Goal: Information Seeking & Learning: Learn about a topic

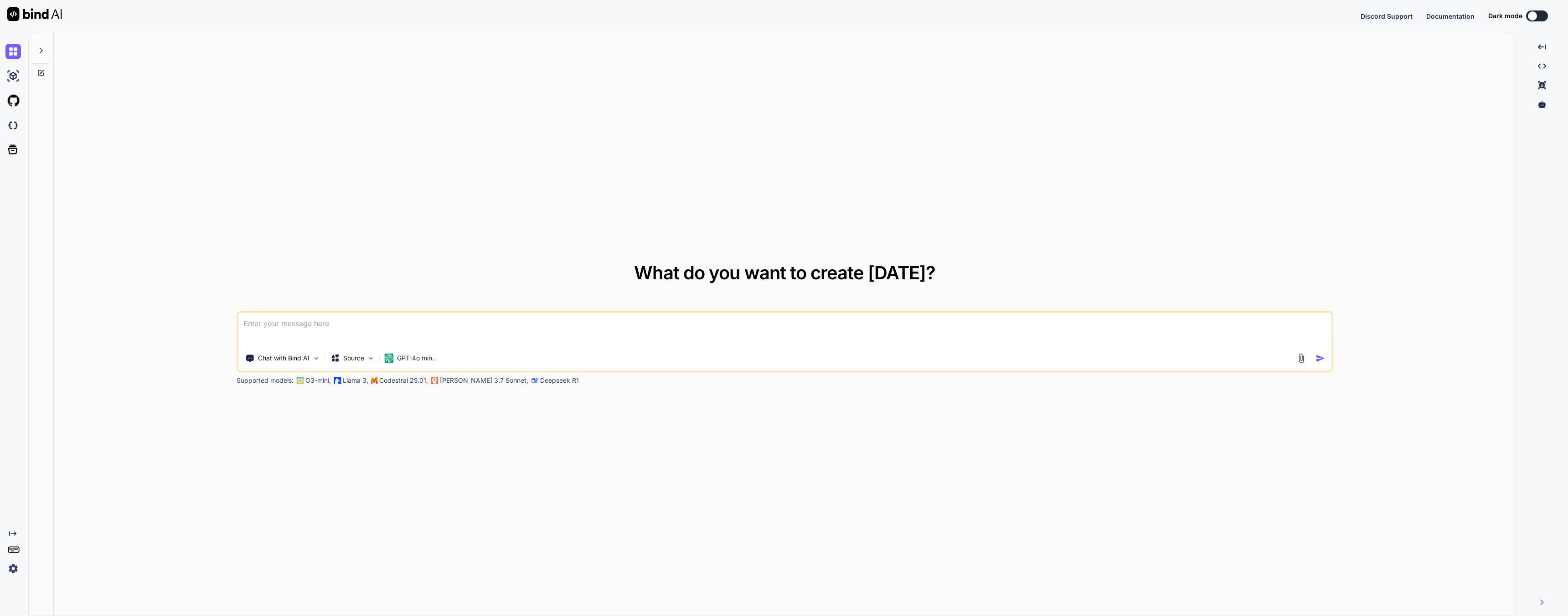
type textarea "x"
click at [18, 151] on img at bounding box center [13, 150] width 15 height 15
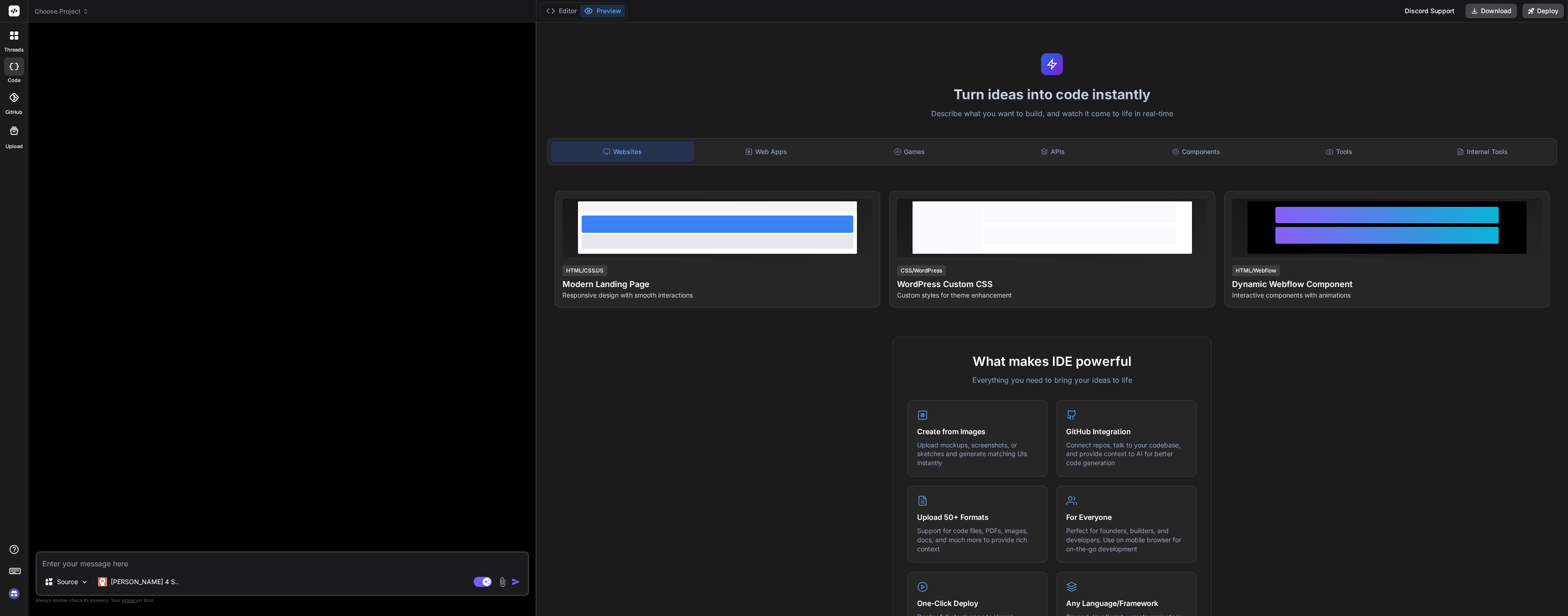
click at [13, 593] on img at bounding box center [13, 593] width 15 height 15
click at [772, 158] on div "Web Apps" at bounding box center [766, 152] width 141 height 19
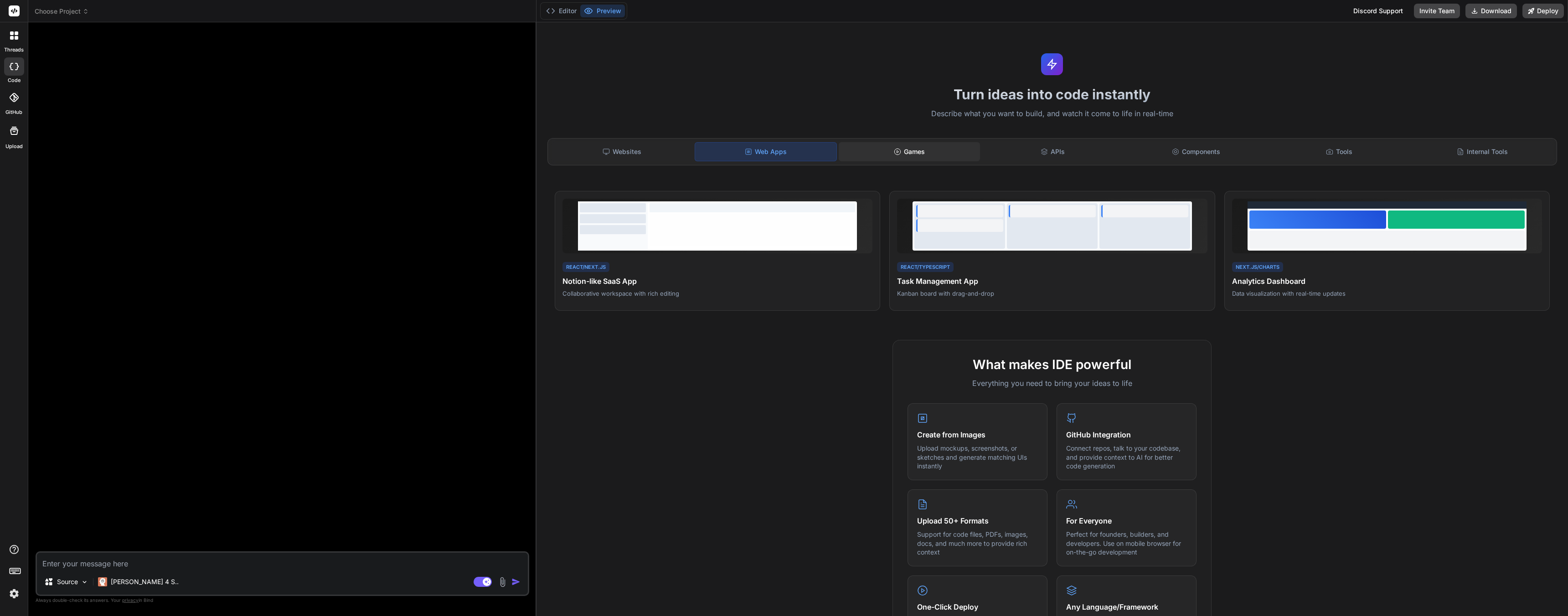
click at [937, 153] on div "Games" at bounding box center [909, 152] width 141 height 19
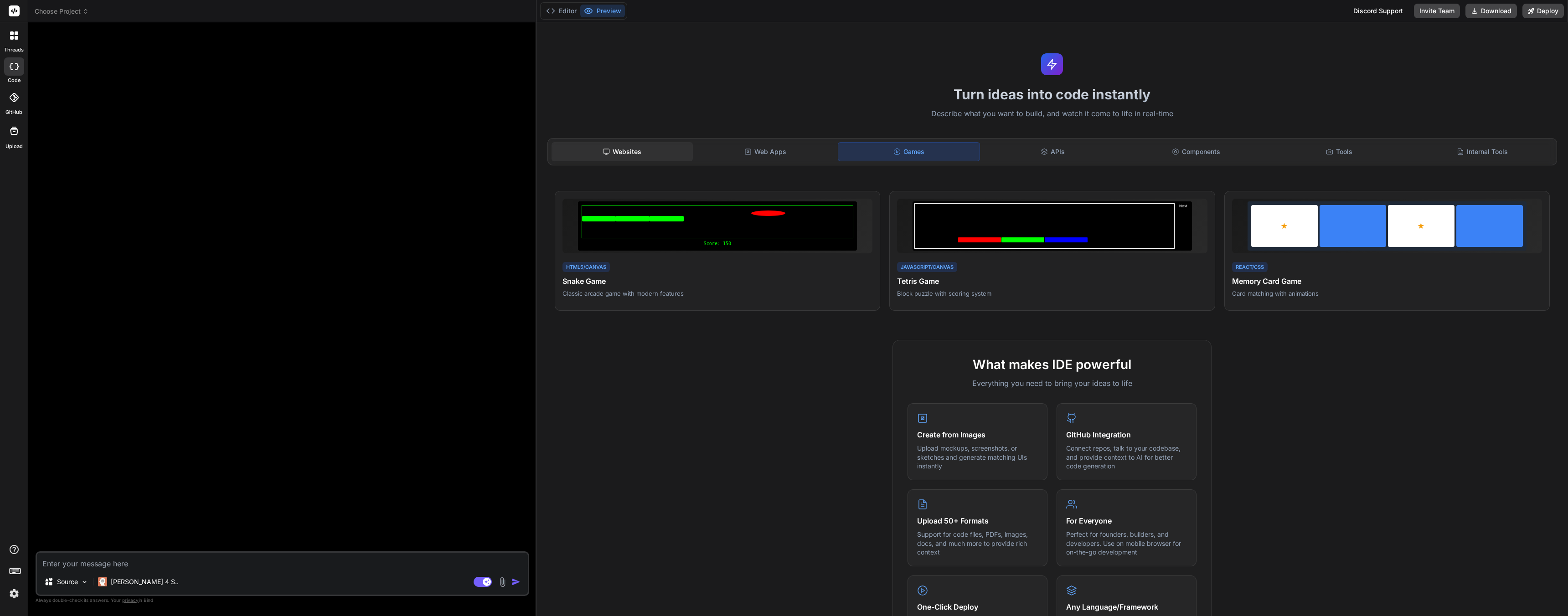
click at [634, 152] on div "Websites" at bounding box center [622, 152] width 141 height 19
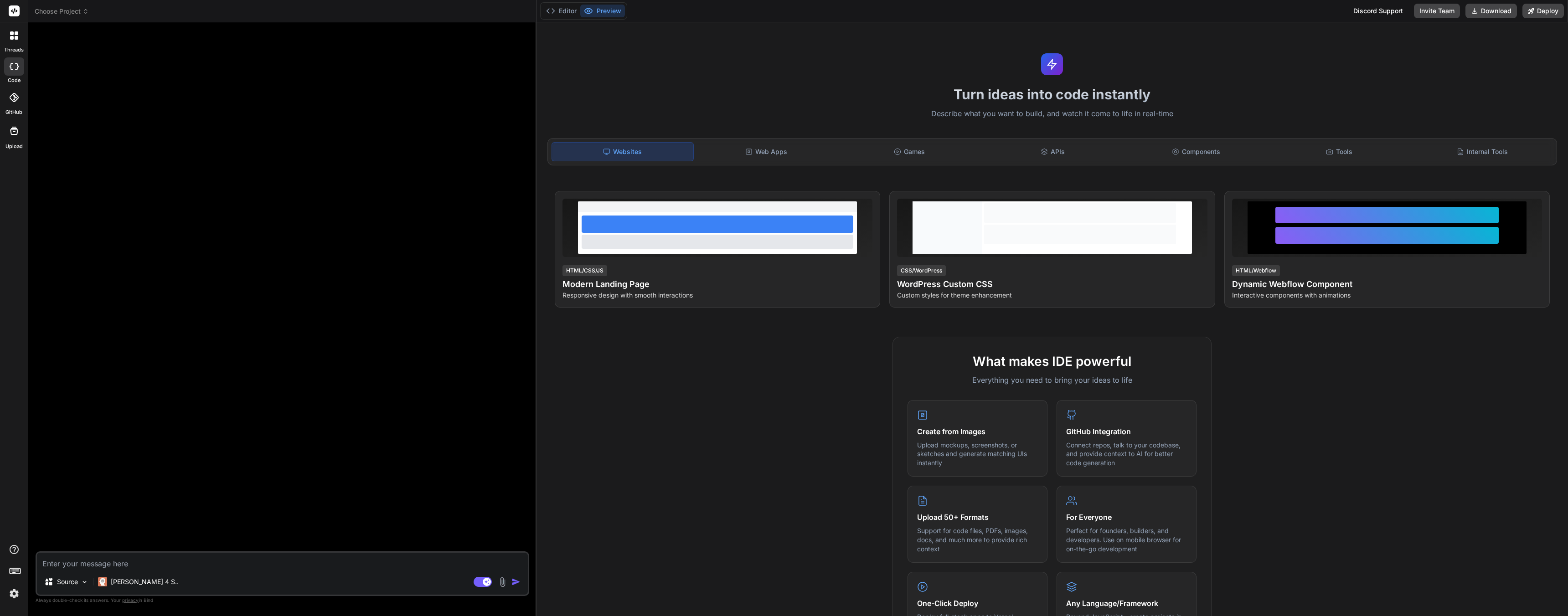
click at [459, 215] on div at bounding box center [283, 290] width 492 height 522
click at [220, 559] on textarea at bounding box center [282, 561] width 491 height 16
type textarea "x"
type textarea "I"
type textarea "x"
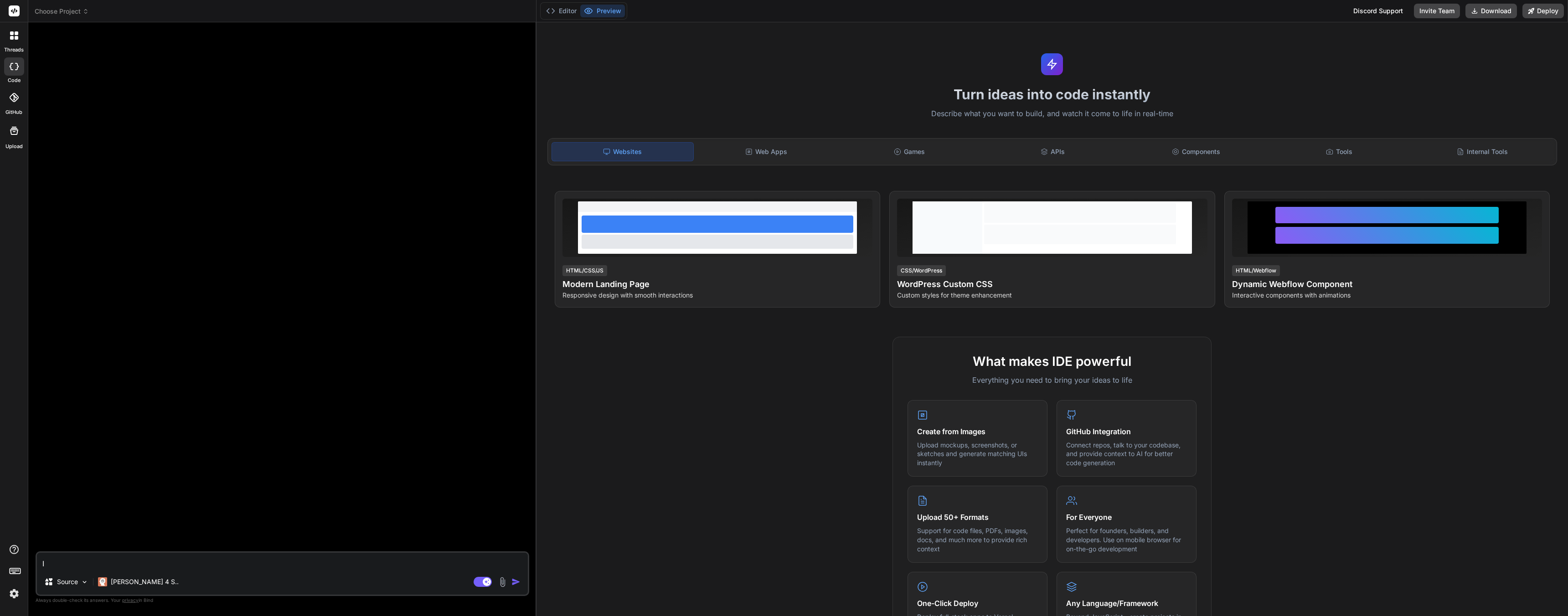
type textarea "I"
type textarea "x"
type textarea "I w"
type textarea "x"
type textarea "I wa"
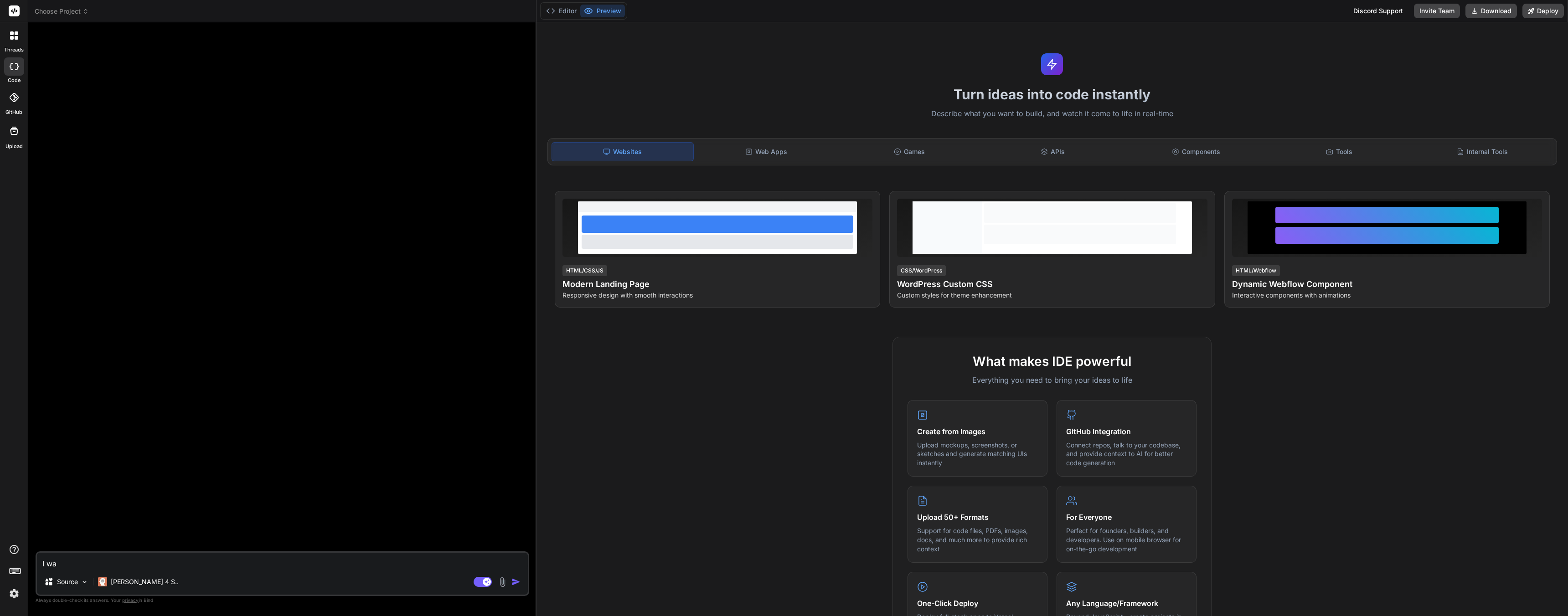
type textarea "x"
type textarea "I wan"
type textarea "x"
type textarea "I want"
type textarea "x"
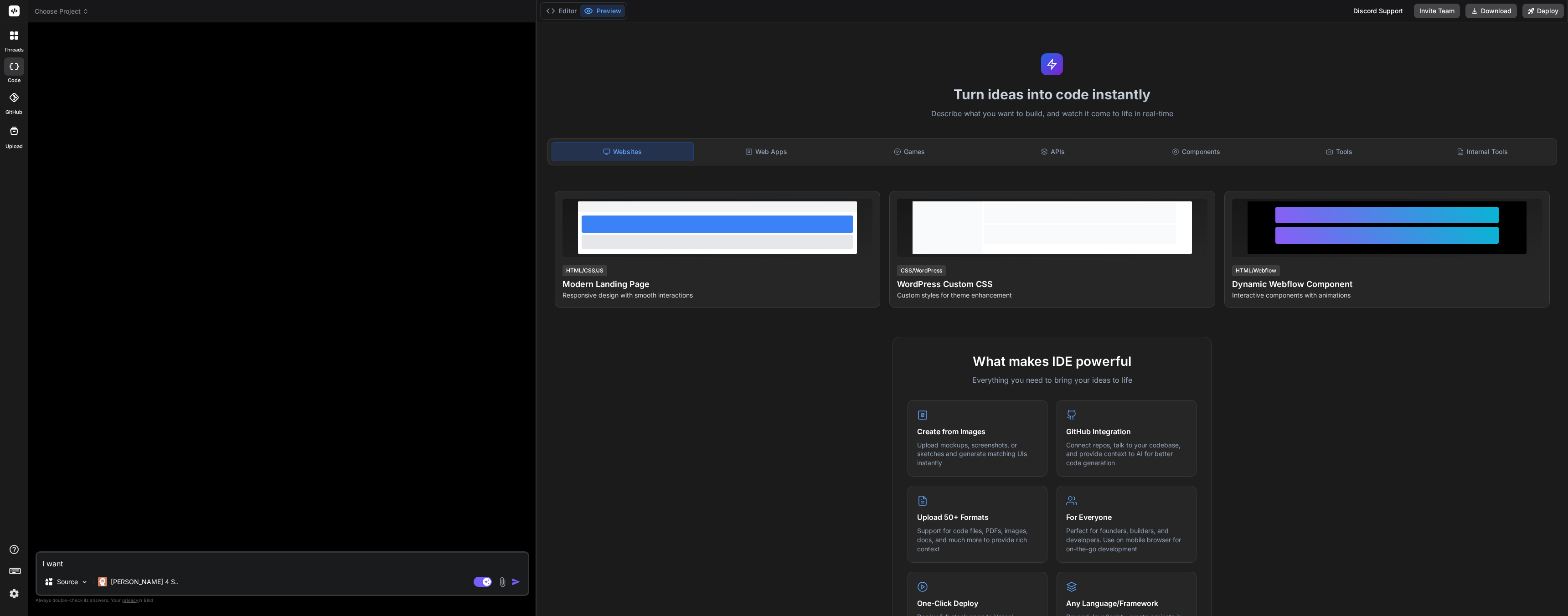
type textarea "I want"
type textarea "x"
type textarea "I want a"
type textarea "x"
type textarea "I want a"
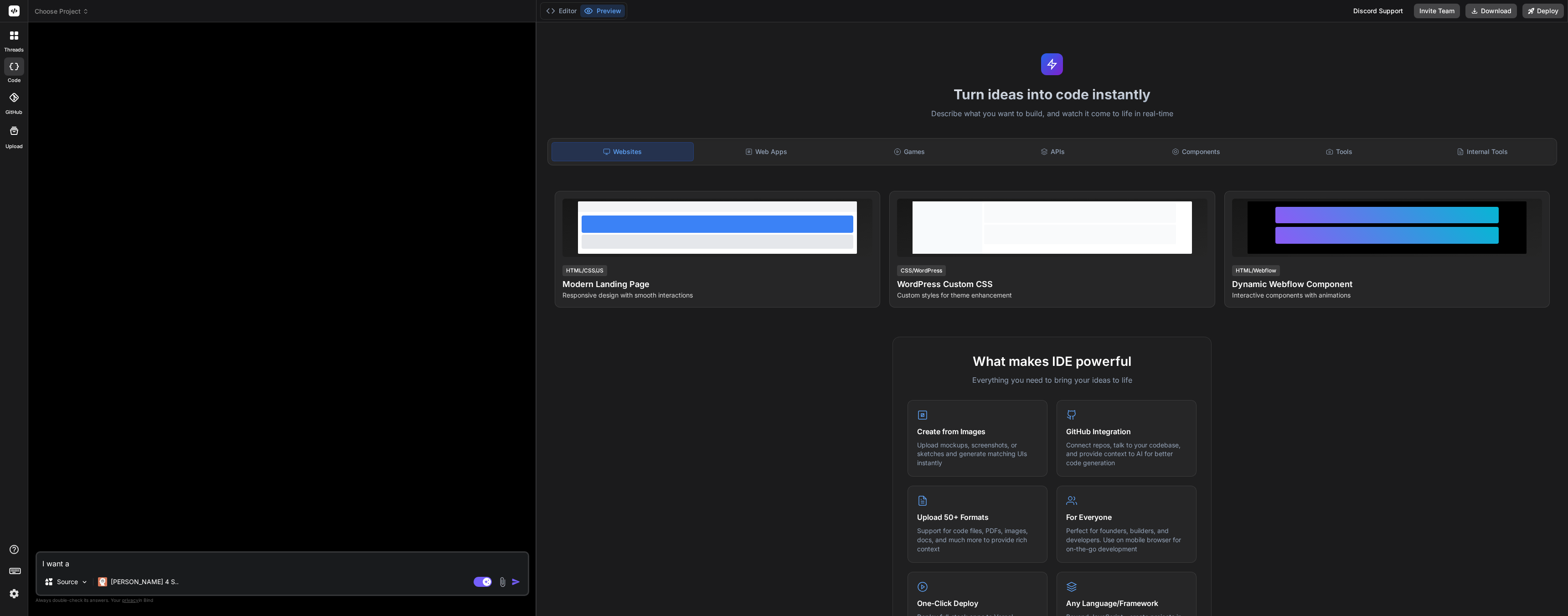
type textarea "x"
type textarea "I want a s"
type textarea "x"
type textarea "I want a si"
type textarea "x"
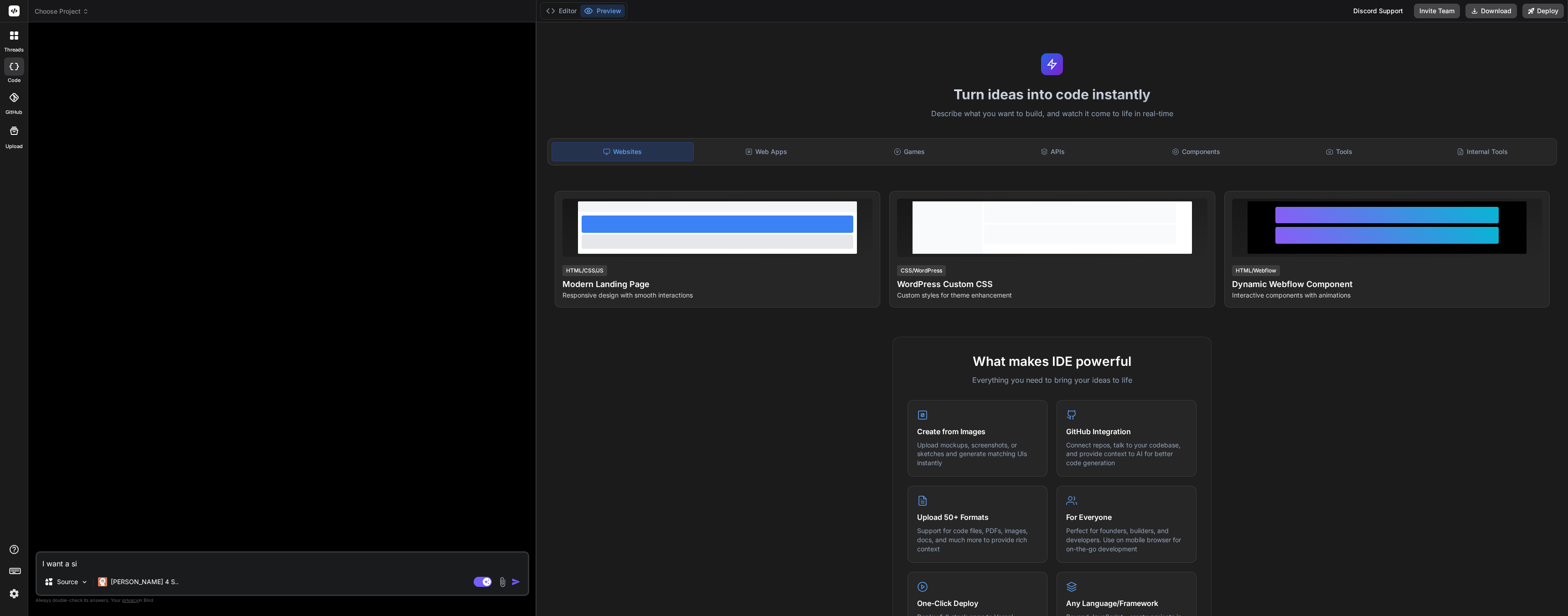
type textarea "I want a sin"
type textarea "x"
type textarea "I want a sing"
type textarea "x"
type textarea "I want a singl"
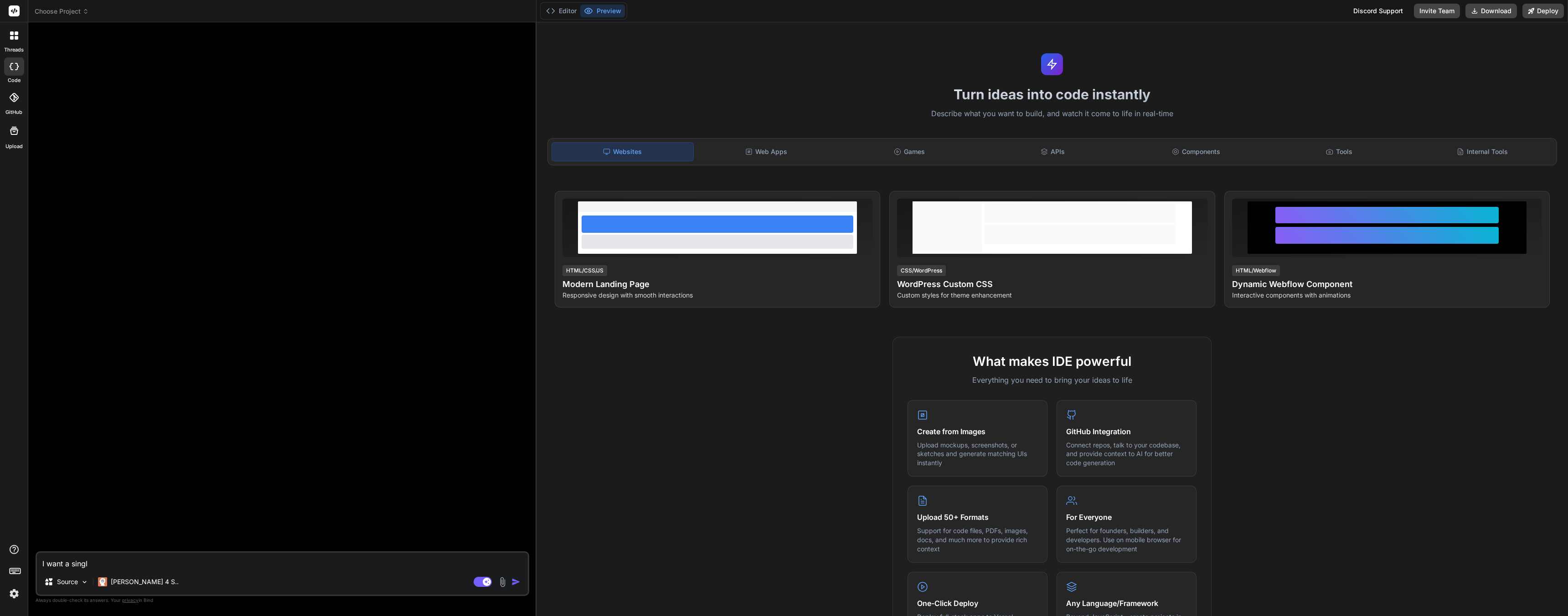
type textarea "x"
type textarea "I want a single"
type textarea "x"
type textarea "I want a single"
type textarea "x"
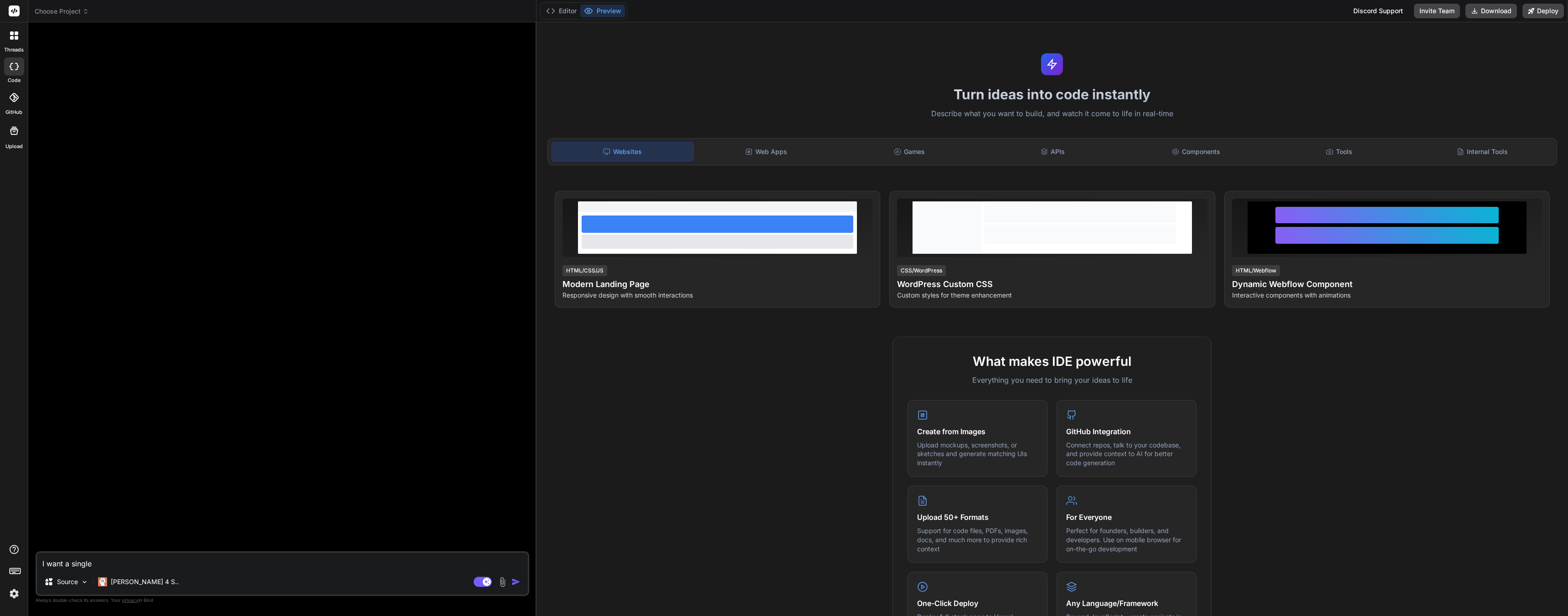
type textarea "I want a single p"
type textarea "x"
type textarea "I want a single pa"
type textarea "x"
type textarea "I want a single pag"
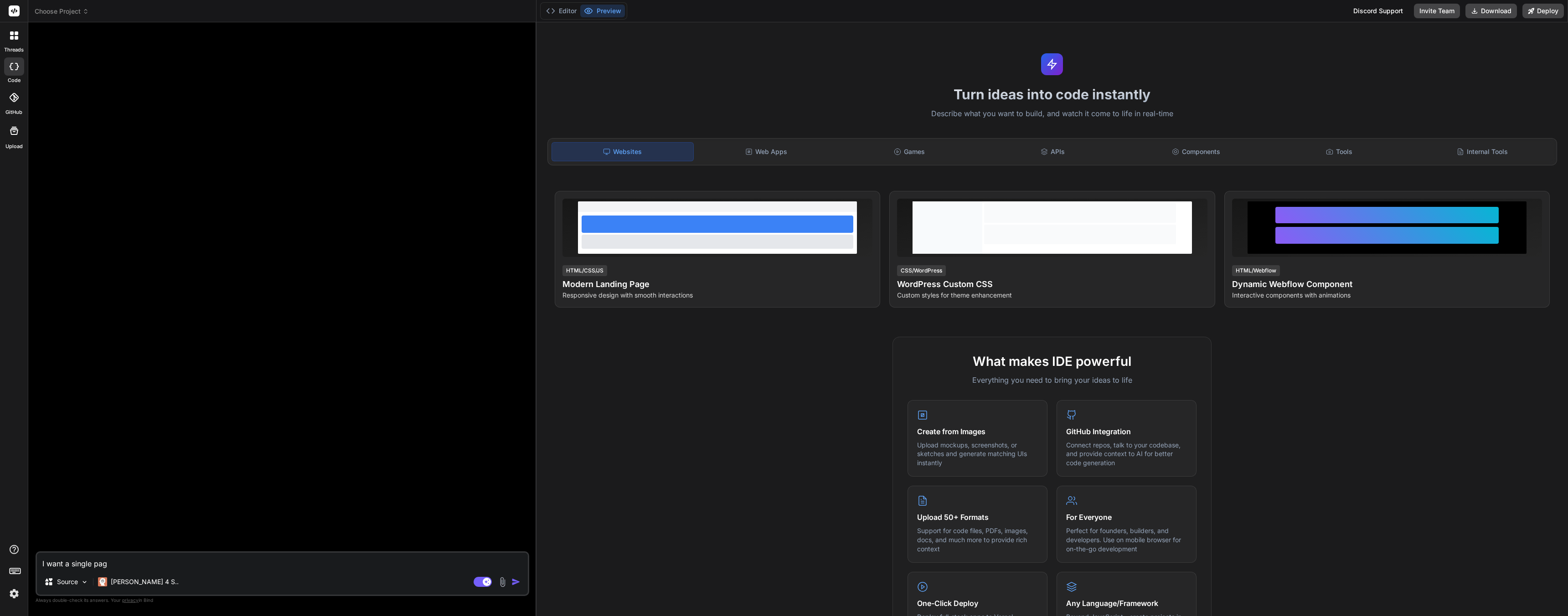
type textarea "x"
type textarea "I want a single page"
type textarea "x"
type textarea "I want a single page"
type textarea "x"
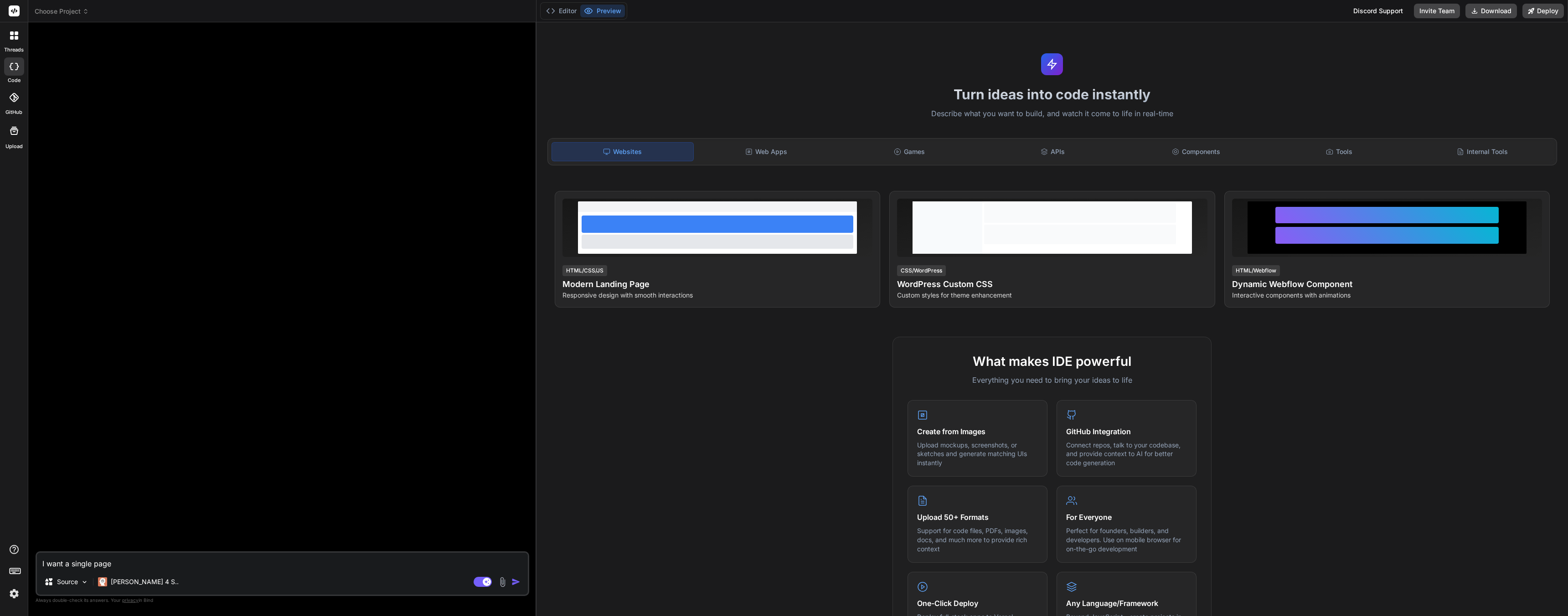
type textarea "I want a single page H"
type textarea "x"
type textarea "I want a single page HT"
type textarea "x"
type textarea "I want a single page HTM"
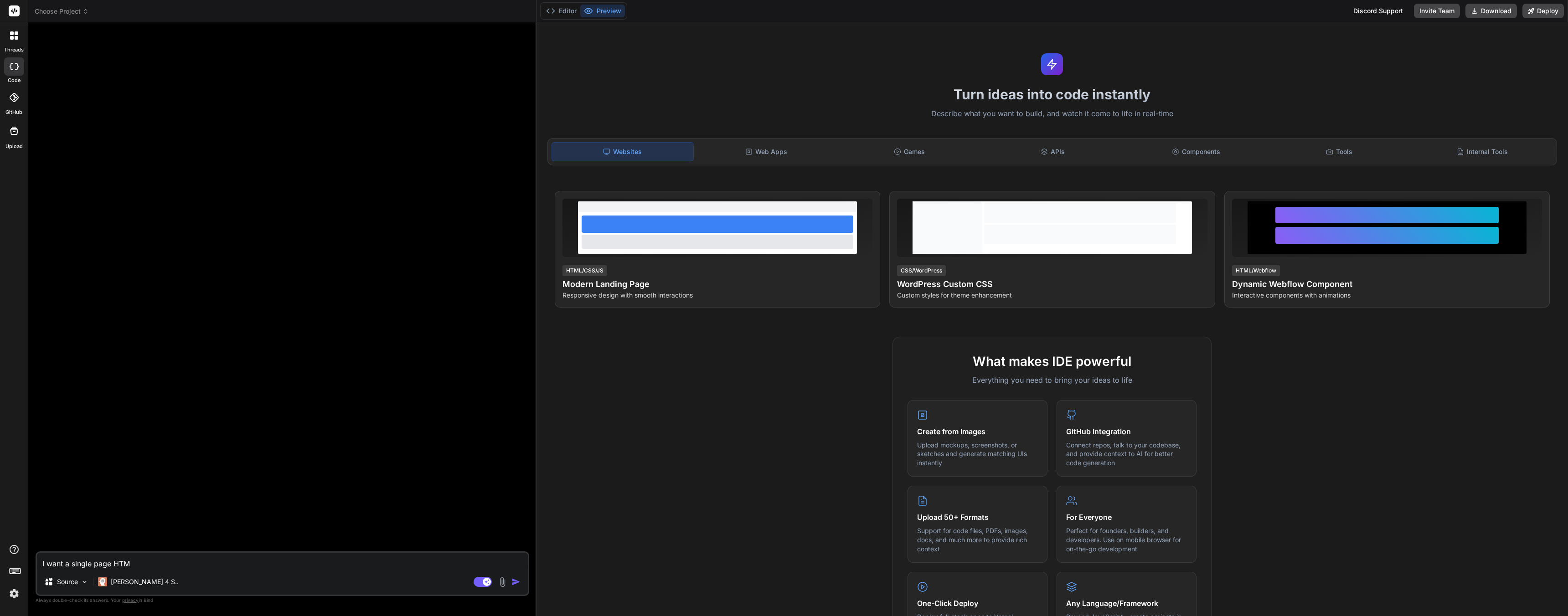
type textarea "x"
type textarea "I want a single page HTML"
type textarea "x"
type textarea "I want a single page HTML"
type textarea "x"
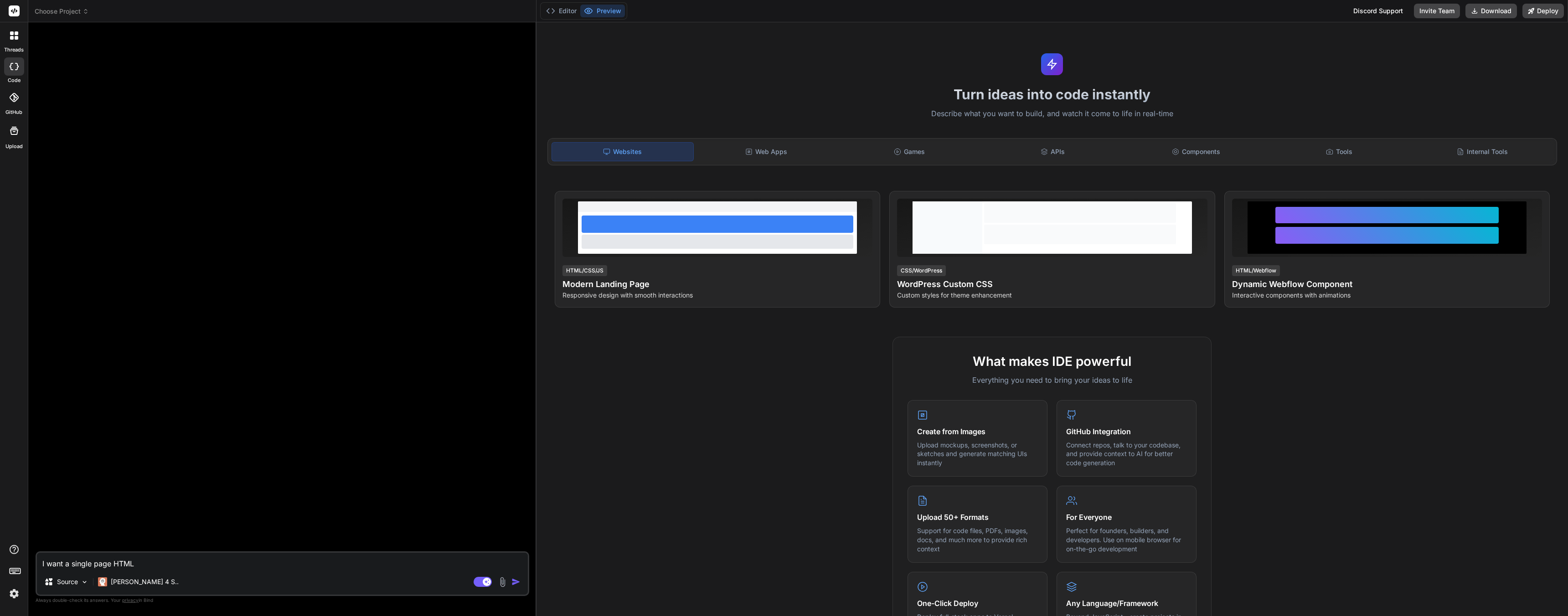
type textarea "I want a single page HTML U"
type textarea "x"
type textarea "I want a single page HTML UI"
type textarea "x"
type textarea "I want a single page HTML UI"
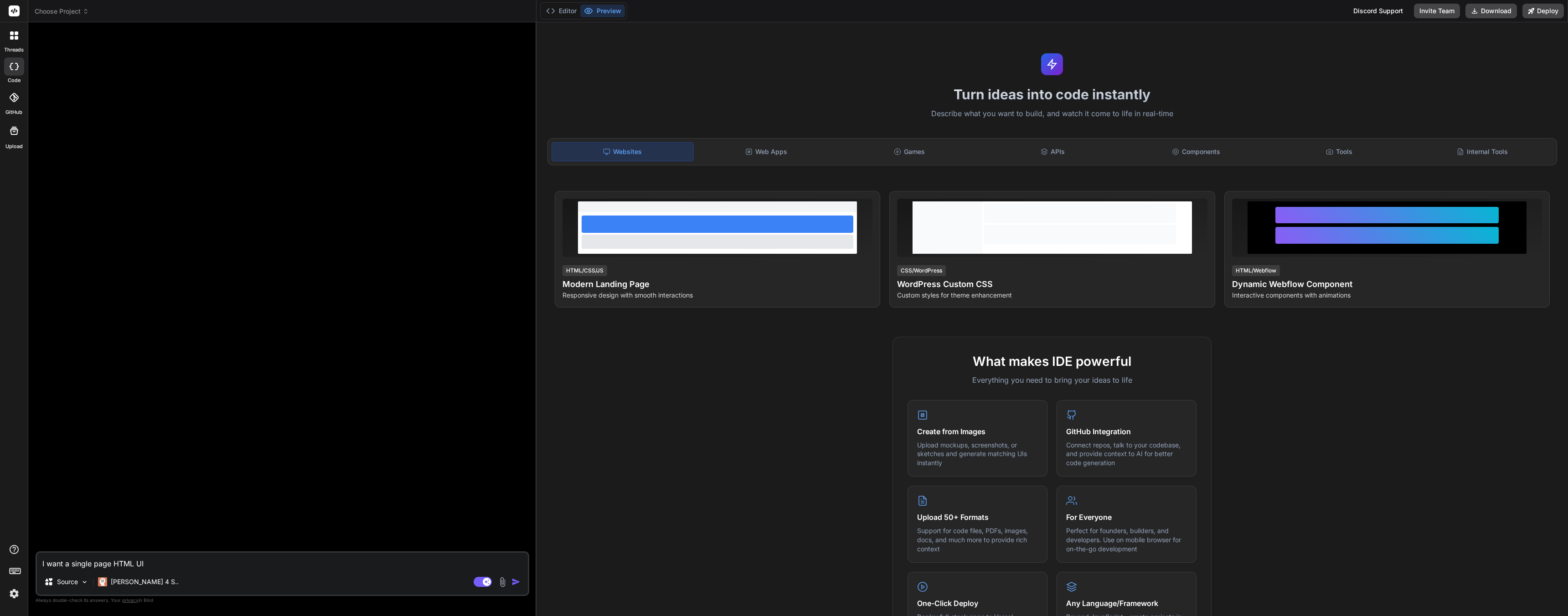
type textarea "x"
type textarea "I want a single page HTML UI t"
type textarea "x"
type textarea "I want a single page HTML UI th"
type textarea "x"
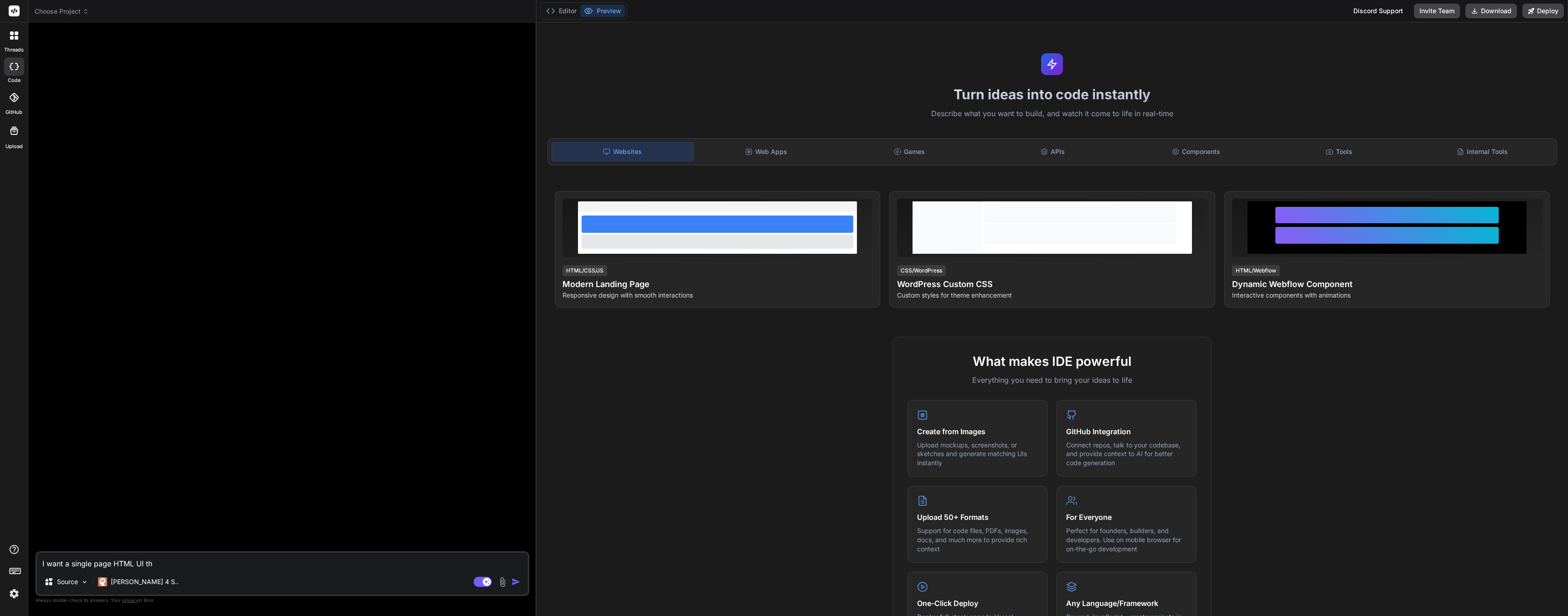
type textarea "I want a single page HTML UI tha"
type textarea "x"
type textarea "I want a single page HTML UI that"
type textarea "x"
type textarea "I want a single page HTML UI that"
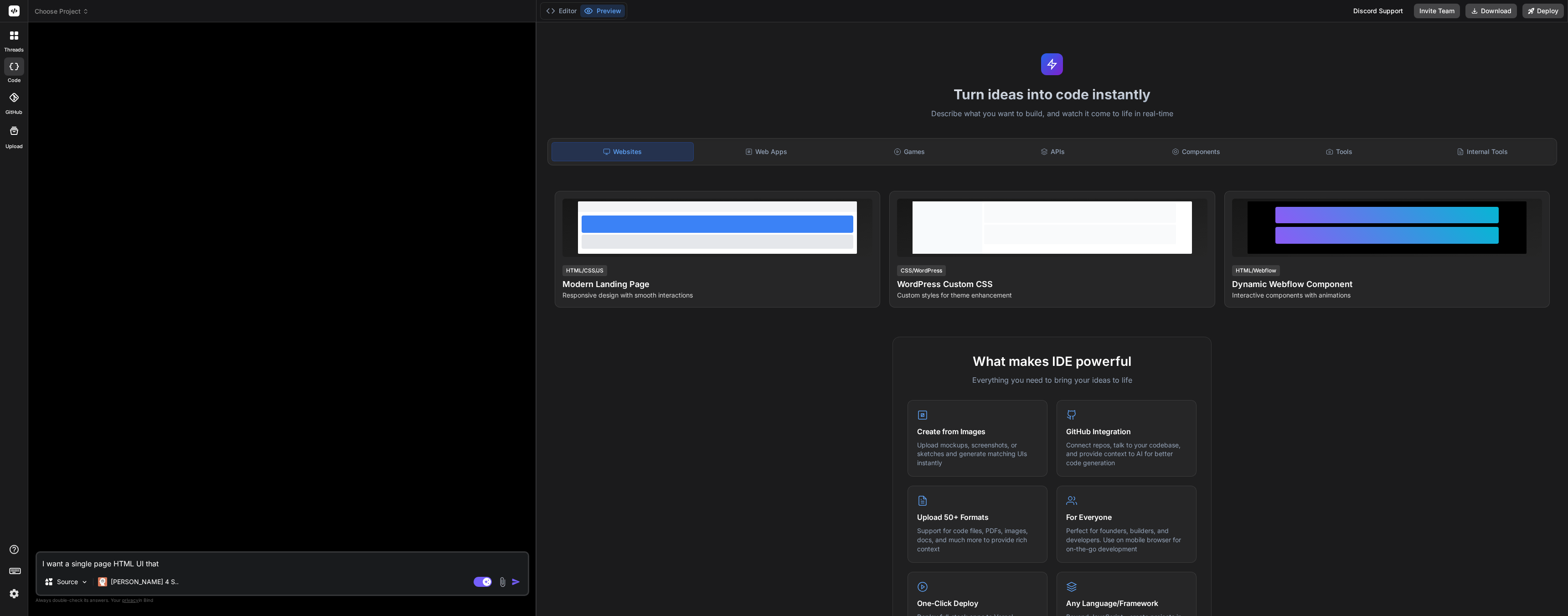
type textarea "x"
type textarea "I want a single page HTML UI that i"
type textarea "x"
type textarea "I want a single page HTML UI that is"
type textarea "x"
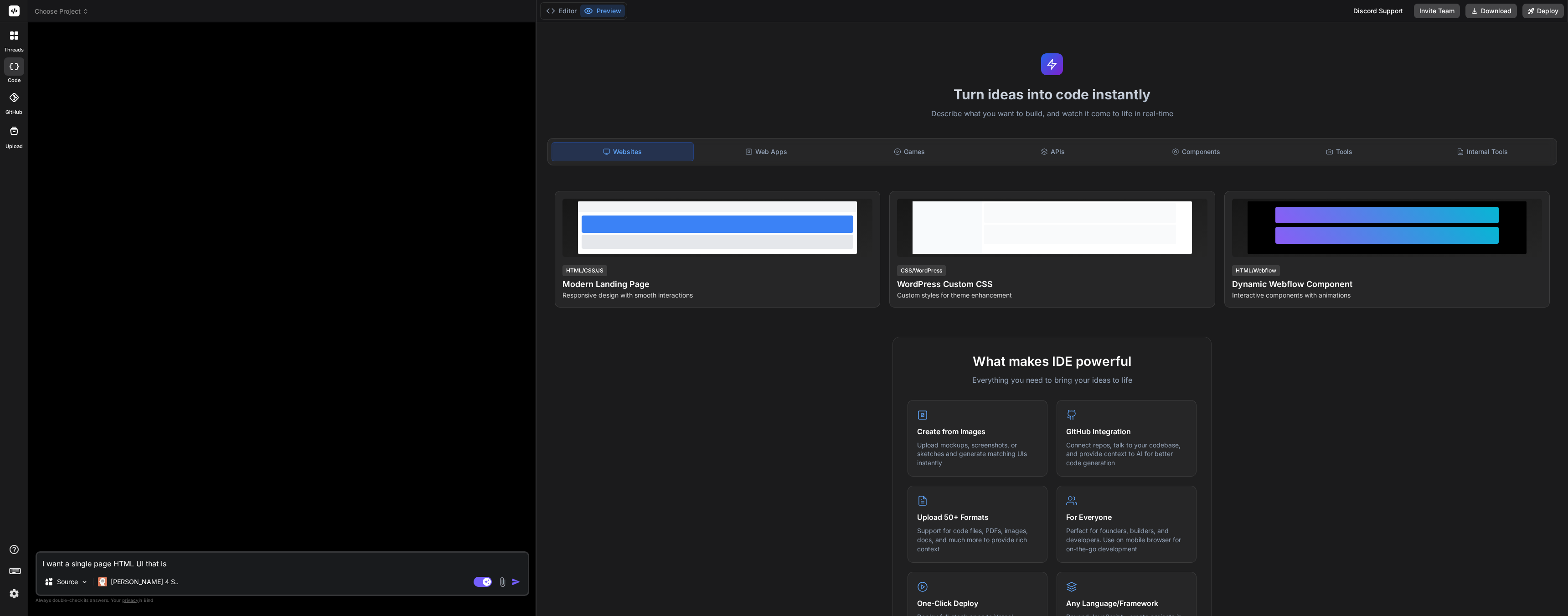
type textarea "I want a single page HTML UI that is a"
type textarea "x"
type textarea "I want a single page HTML UI that is a"
type textarea "x"
type textarea "I want a single page HTML UI that is a R"
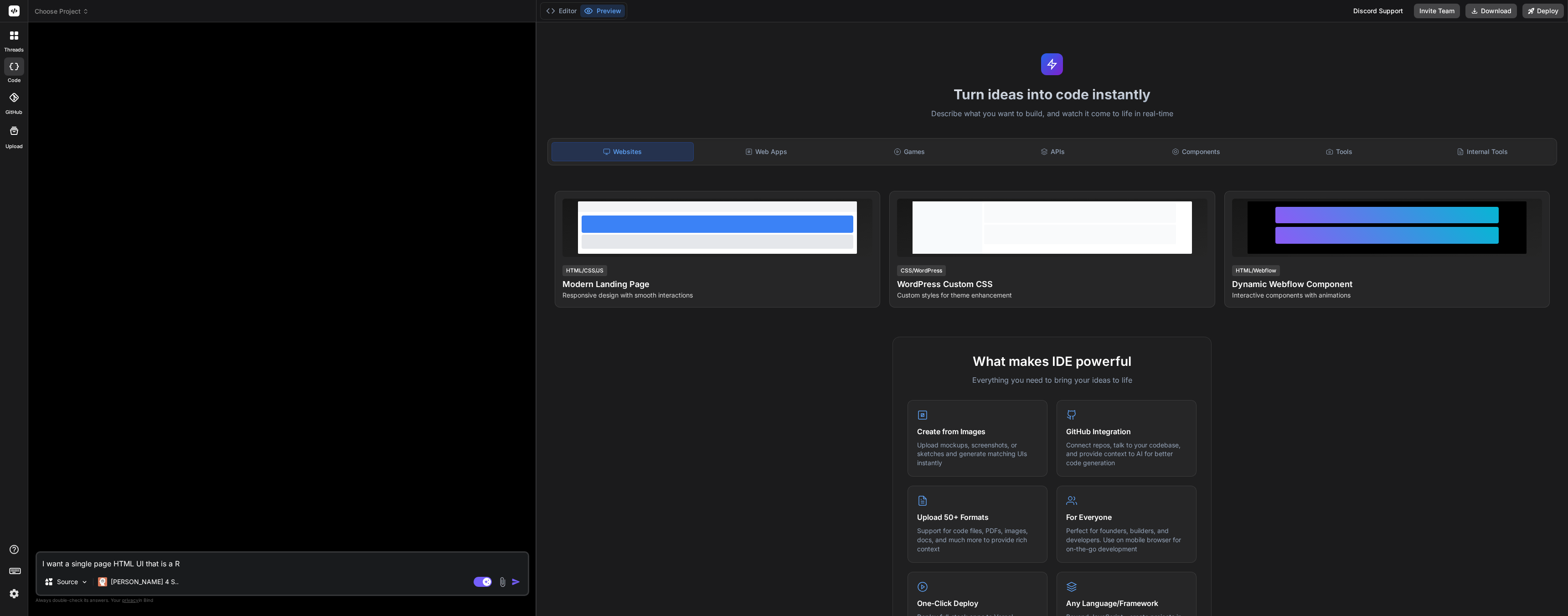
type textarea "x"
type textarea "I want a single page HTML UI that is a Ri"
type textarea "x"
type textarea "I want a single page HTML UI that is a Ris"
type textarea "x"
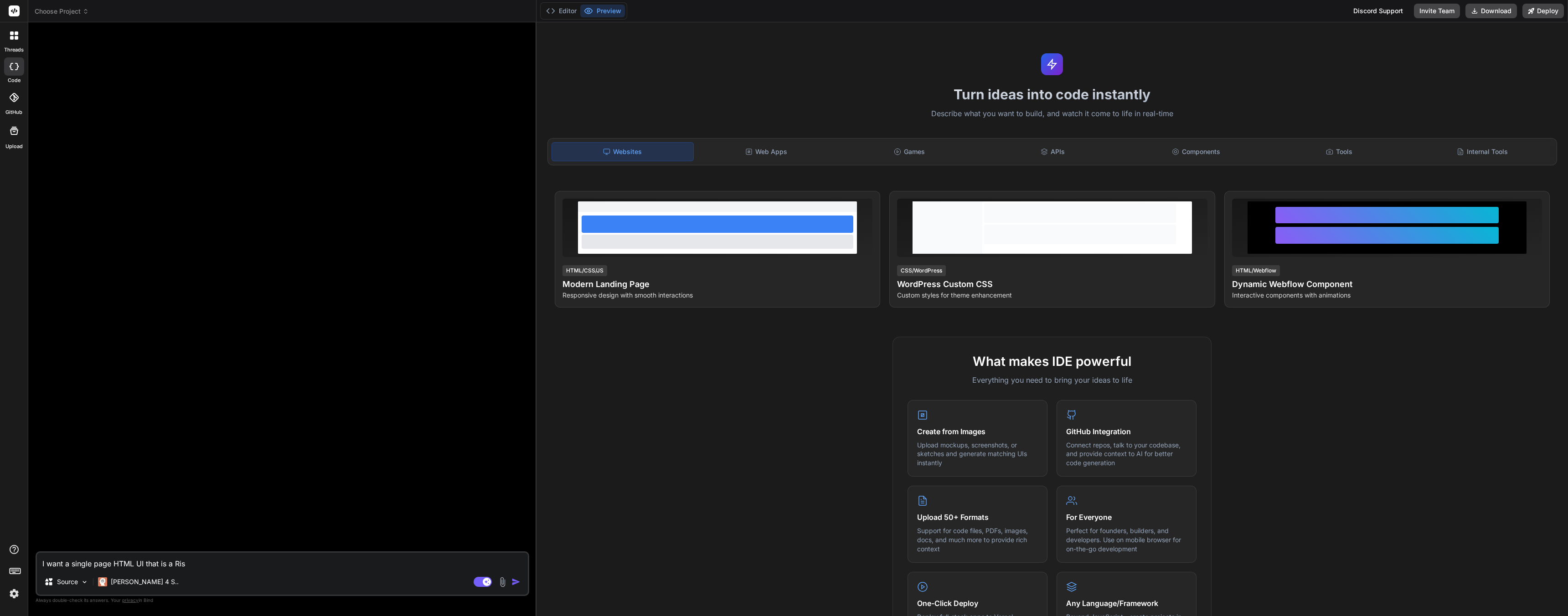
type textarea "I want a single page HTML UI that is a Risk"
type textarea "x"
type textarea "I want a single page HTML UI that is a Risk"
type textarea "x"
type textarea "I want a single page HTML UI that is a Risk I"
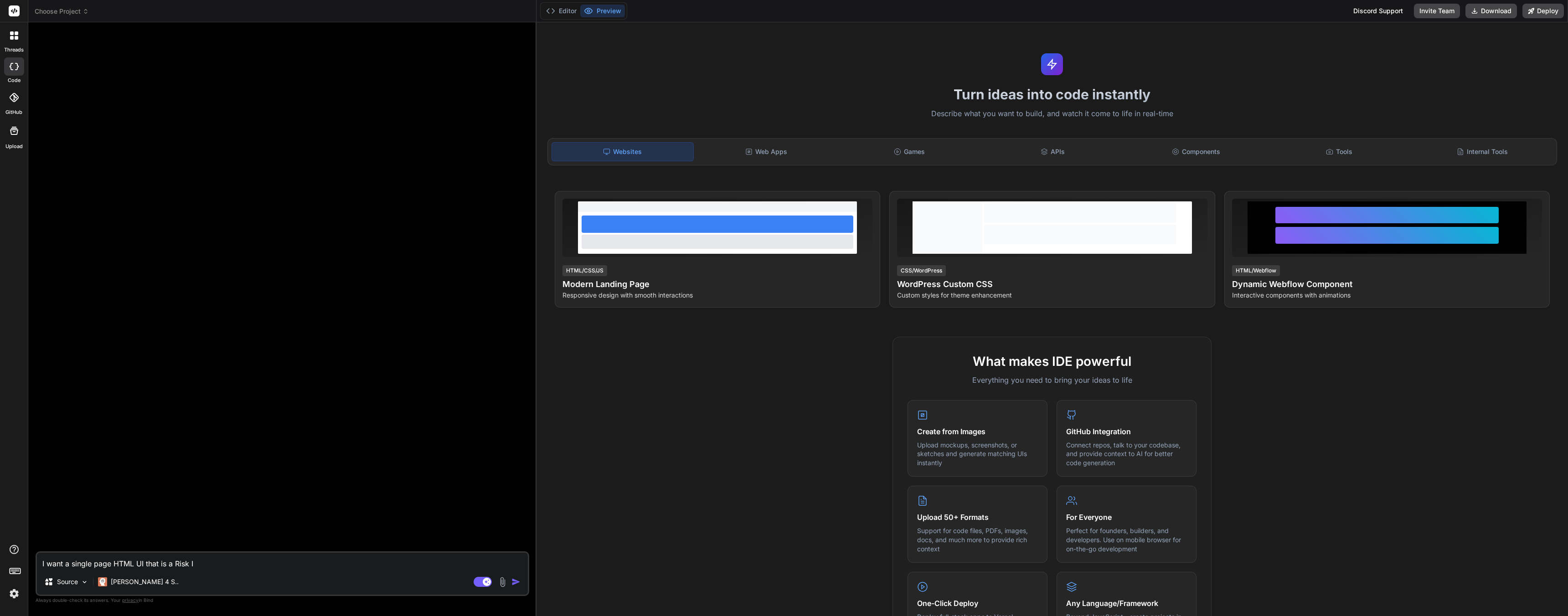
type textarea "x"
type textarea "I want a single page HTML UI that is a Risk In"
type textarea "x"
type textarea "I want a single page HTML UI that is a Risk Ind"
type textarea "x"
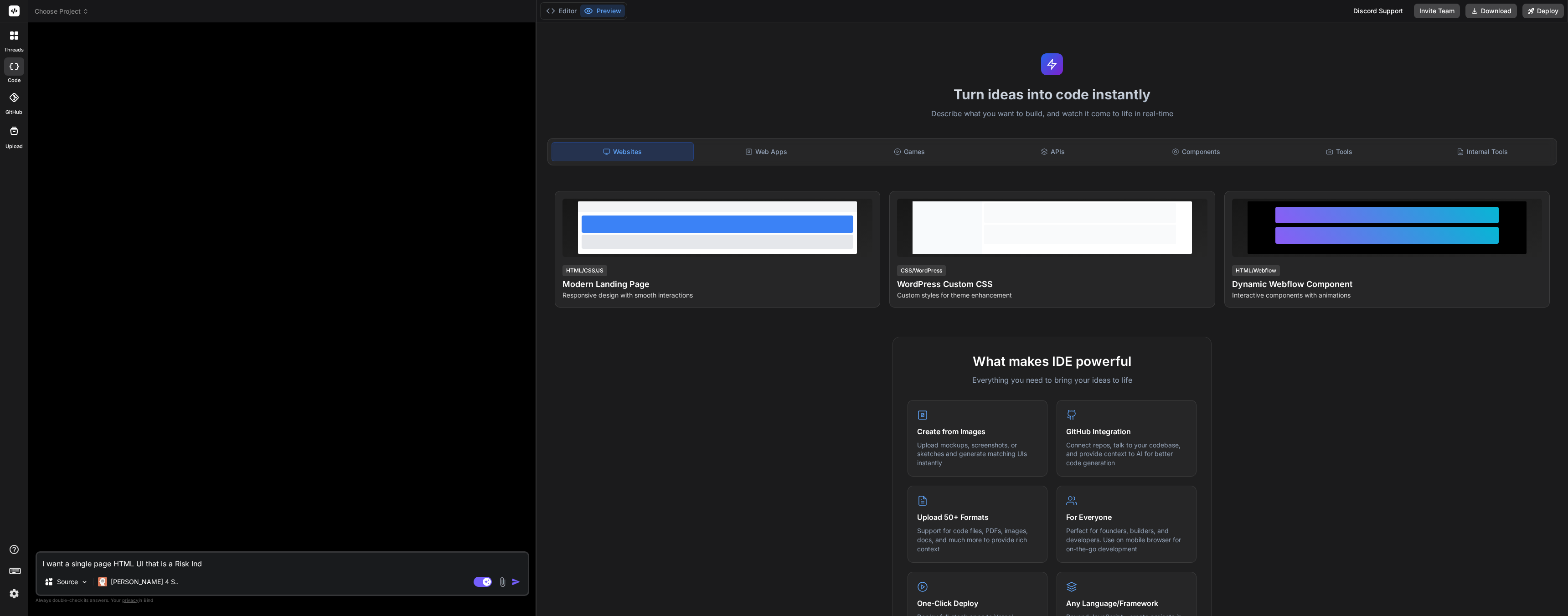
type textarea "I want a single page HTML UI that is a Risk Inde"
type textarea "x"
type textarea "I want a single page HTML UI that is a Risk Index"
type textarea "x"
type textarea "I want a single page HTML UI that is a Risk Index"
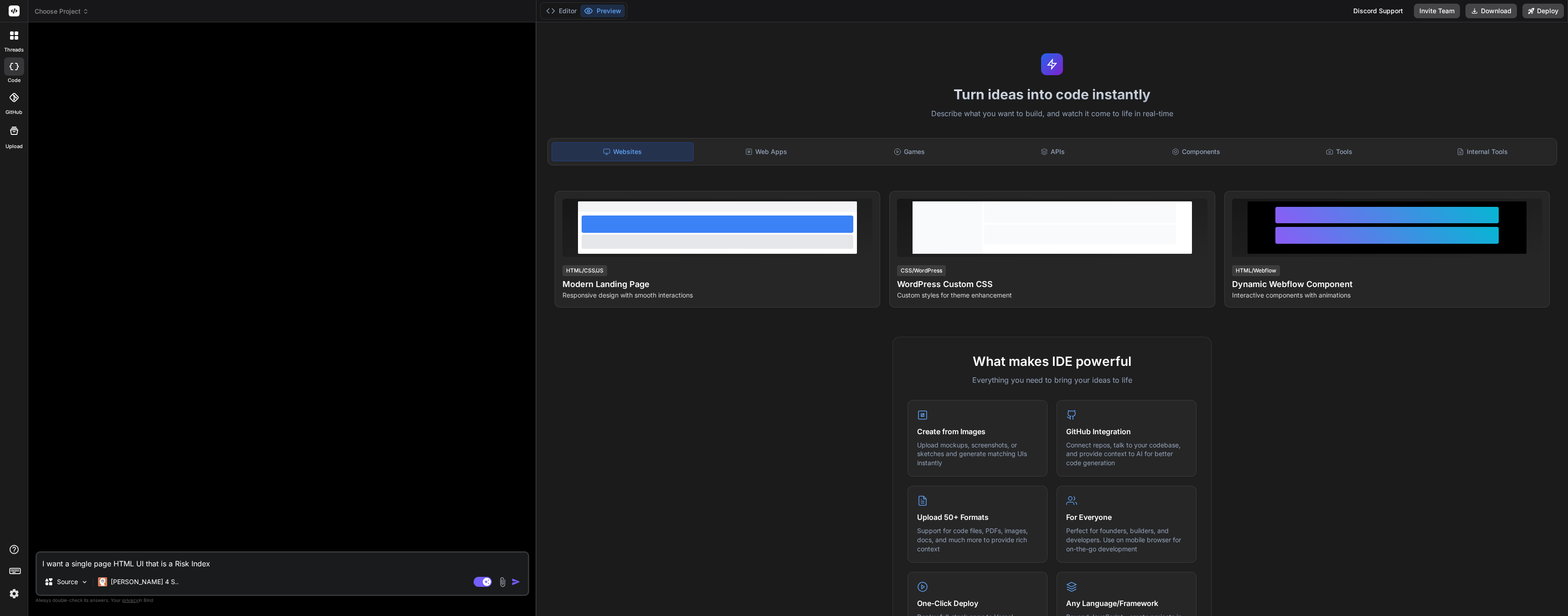
type textarea "x"
type textarea "I want a single page HTML UI that is a Risk Index R"
type textarea "x"
type textarea "I want a single page HTML UI that is a Risk Index Re"
type textarea "x"
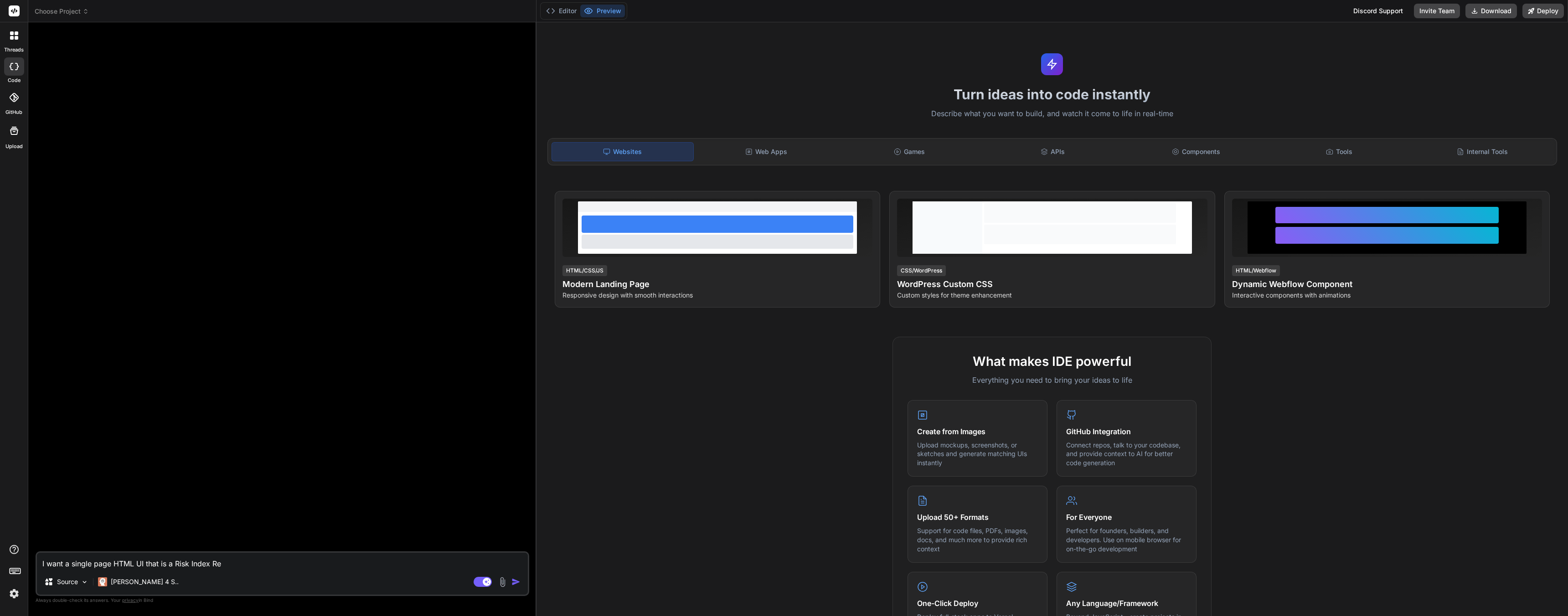
type textarea "I want a single page HTML UI that is a Risk Index Rev"
type textarea "x"
type textarea "I want a single page HTML UI that is a Risk Index Revi"
type textarea "x"
type textarea "I want a single page HTML UI that is a Risk Index Revie"
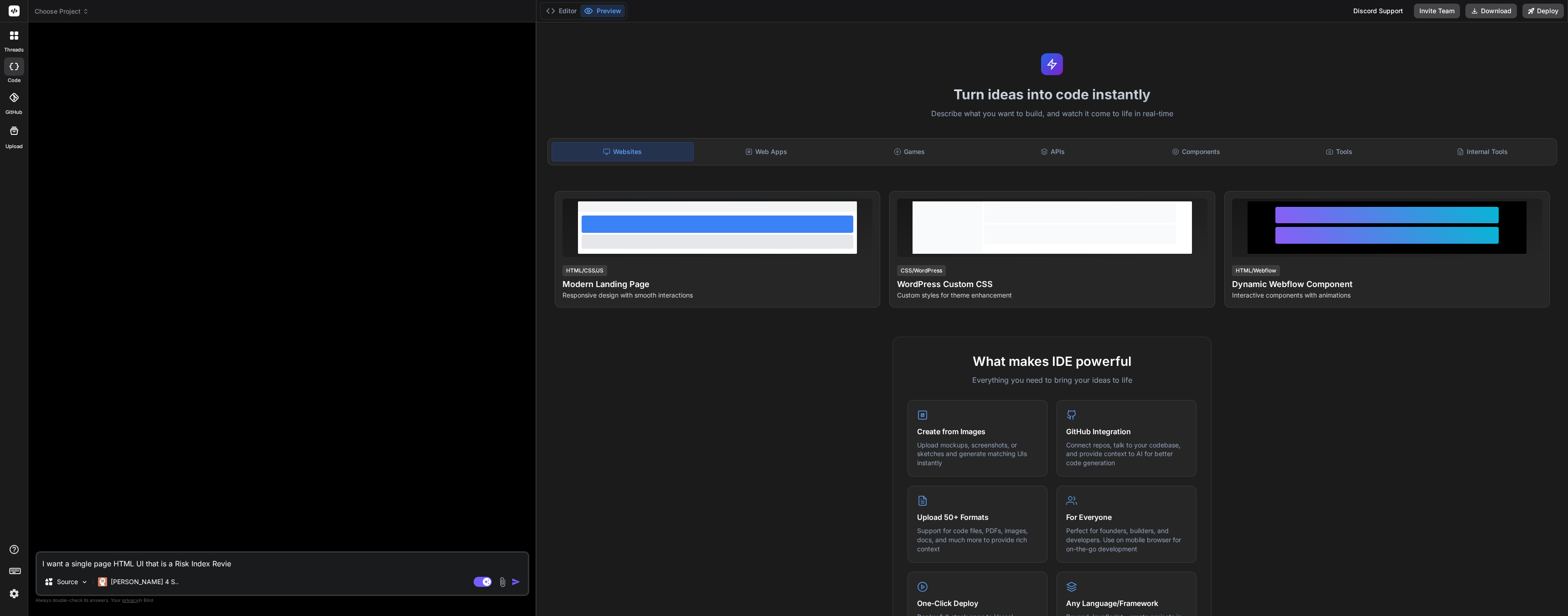
type textarea "x"
type textarea "I want a single page HTML UI that is a Risk Index Review"
type textarea "x"
type textarea "I want a single page HTML UI that is a Risk Index Review"
type textarea "x"
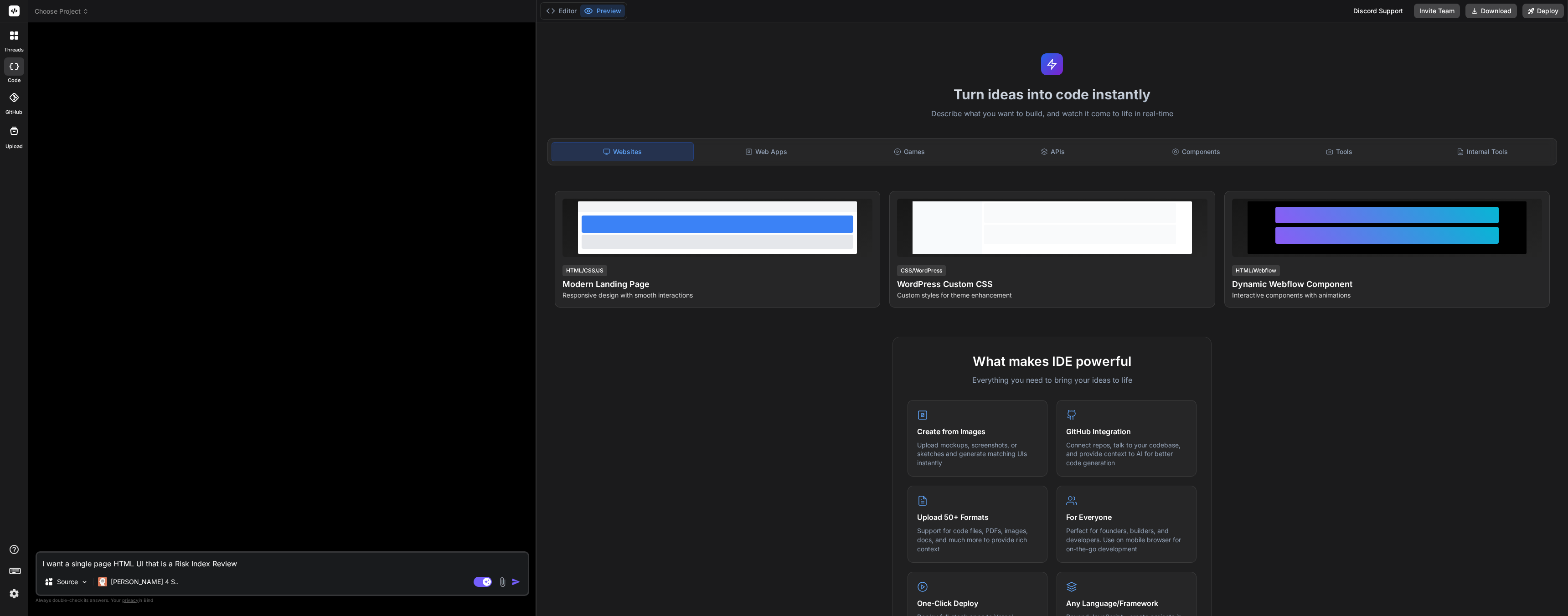
type textarea "I want a single page HTML UI that is a Risk Index Review i"
type textarea "x"
type textarea "I want a single page HTML UI that is a Risk Index Review in"
type textarea "x"
type textarea "I want a single page HTML UI that is a Risk Index Review in"
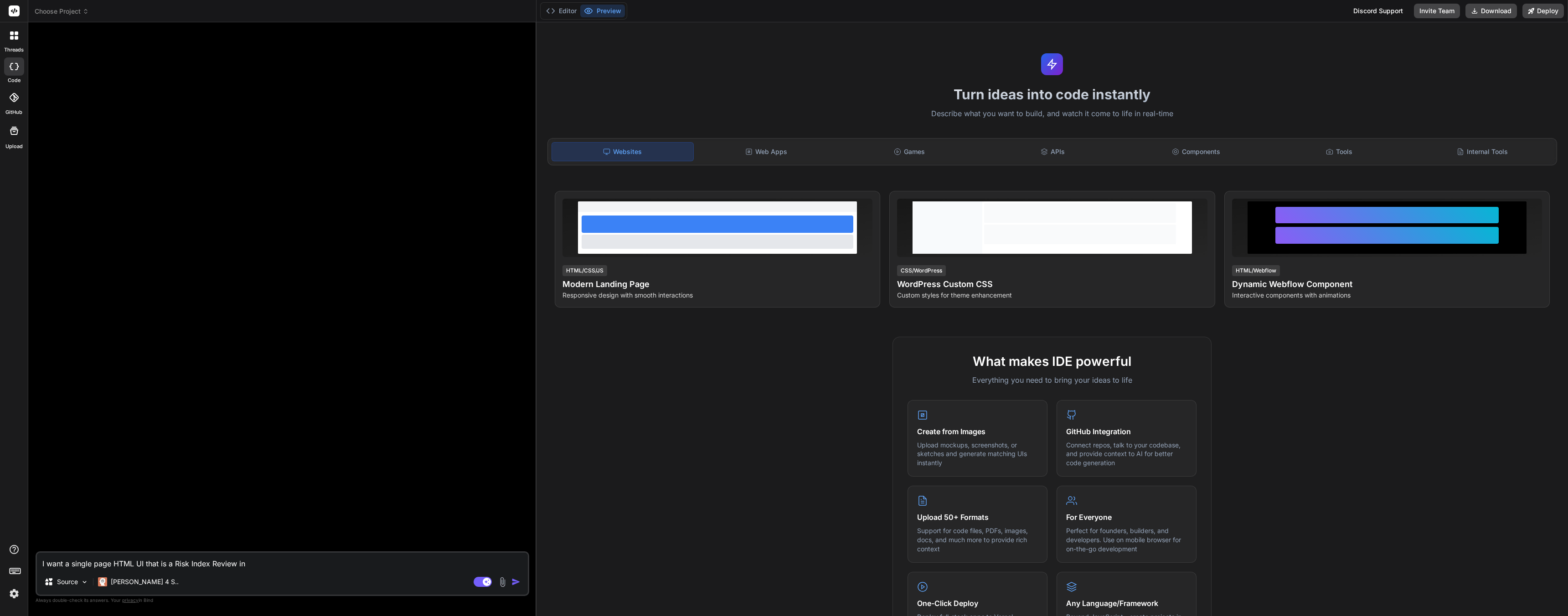
type textarea "x"
type textarea "I want a single page HTML UI that is a Risk Index Review in w"
type textarea "x"
type textarea "I want a single page HTML UI that is a Risk Index Review in wh"
type textarea "x"
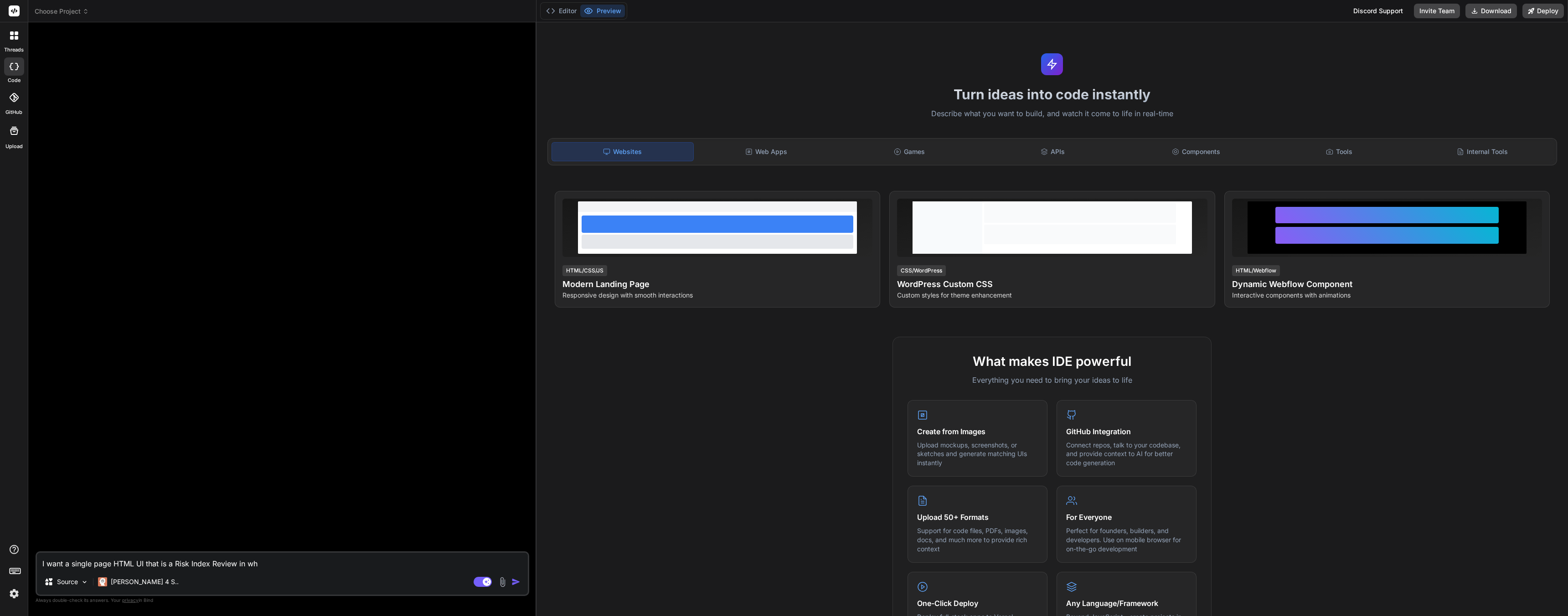
type textarea "I want a single page HTML UI that is a Risk Index Review in whi"
type textarea "x"
type textarea "I want a single page HTML UI that is a Risk Index Review in whic"
type textarea "x"
type textarea "I want a single page HTML UI that is a Risk Index Review in which"
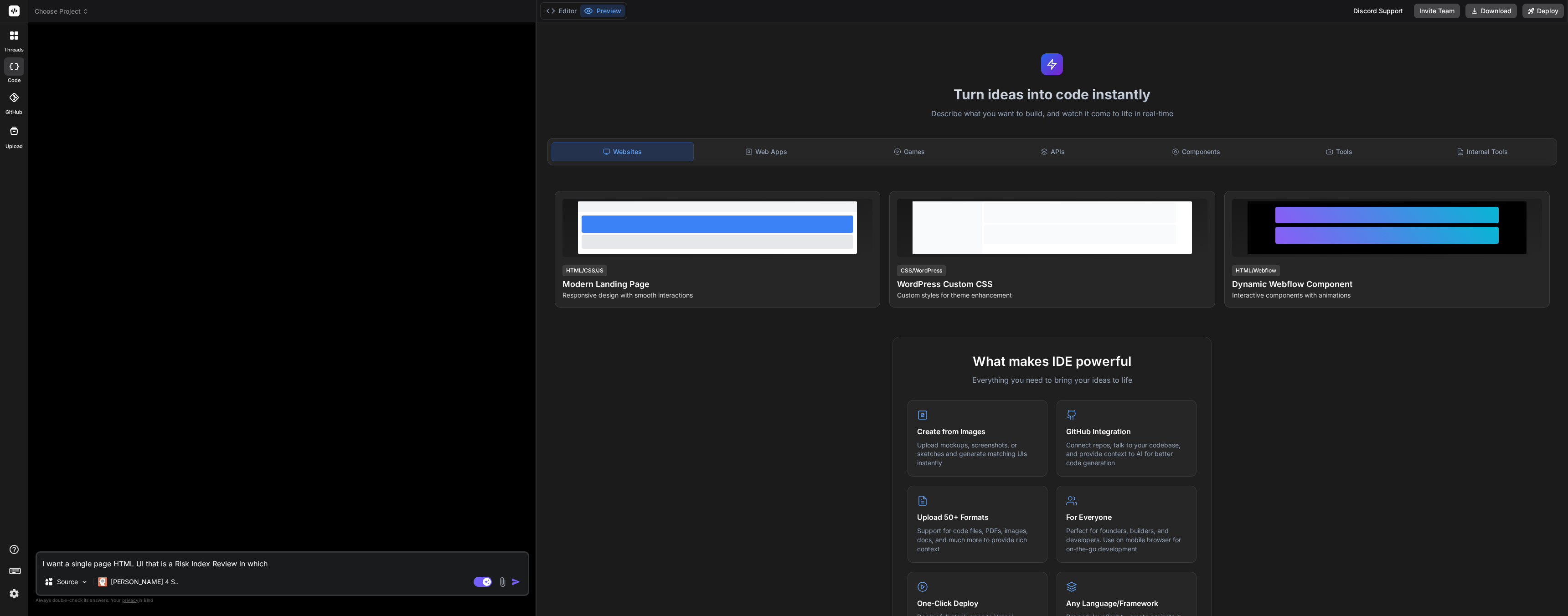
type textarea "x"
type textarea "I want a single page HTML UI that is a Risk Index Review in which t"
type textarea "x"
type textarea "I want a single page HTML UI that is a Risk Index Review in which th"
type textarea "x"
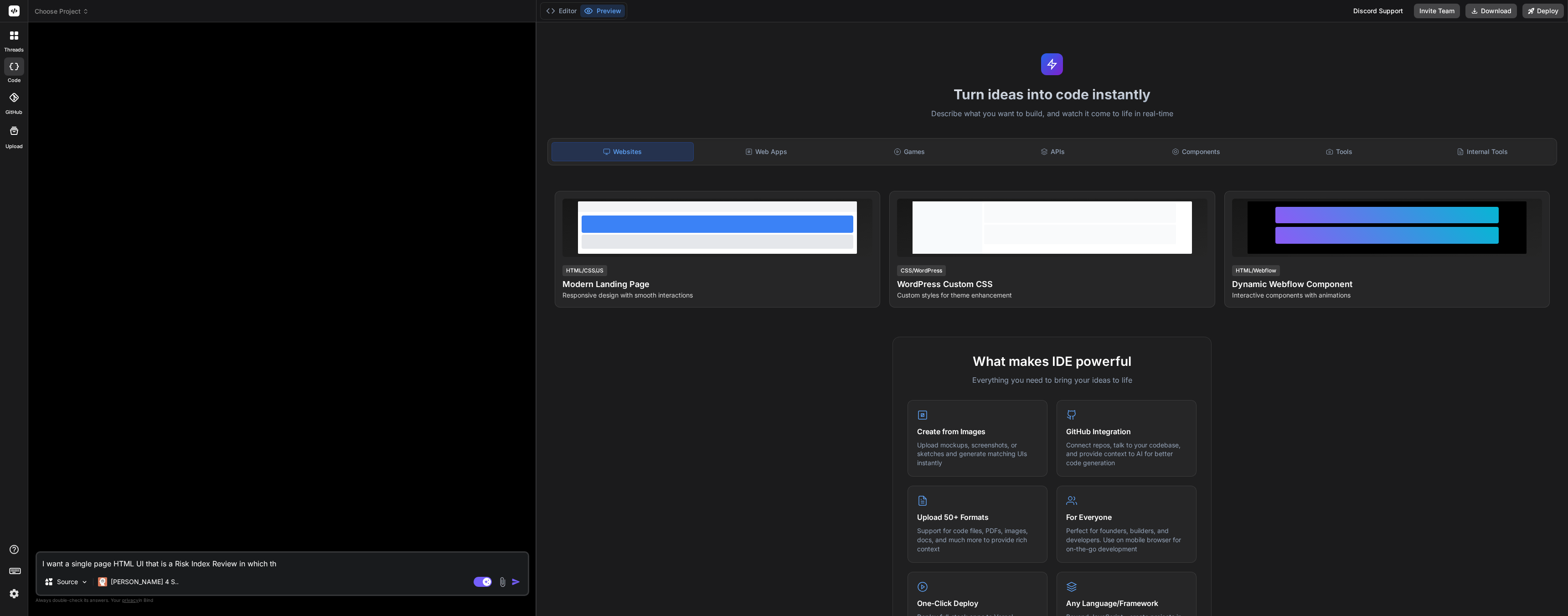
type textarea "I want a single page HTML UI that is a Risk Index Review in which the"
type textarea "x"
type textarea "I want a single page HTML UI that is a Risk Index Review in which the"
type textarea "x"
type textarea "I want a single page HTML UI that is a Risk Index Review in which the u"
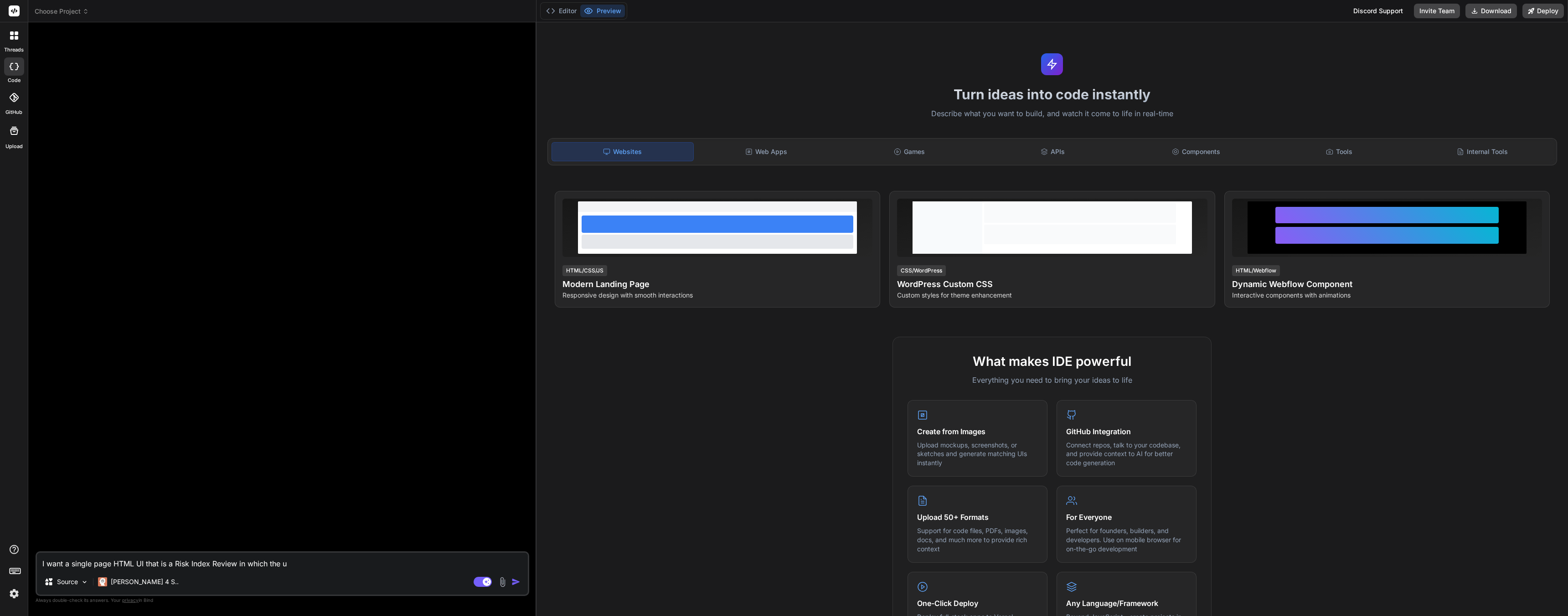
type textarea "x"
type textarea "I want a single page HTML UI that is a Risk Index Review in which the us"
type textarea "x"
type textarea "I want a single page HTML UI that is a Risk Index Review in which the use"
type textarea "x"
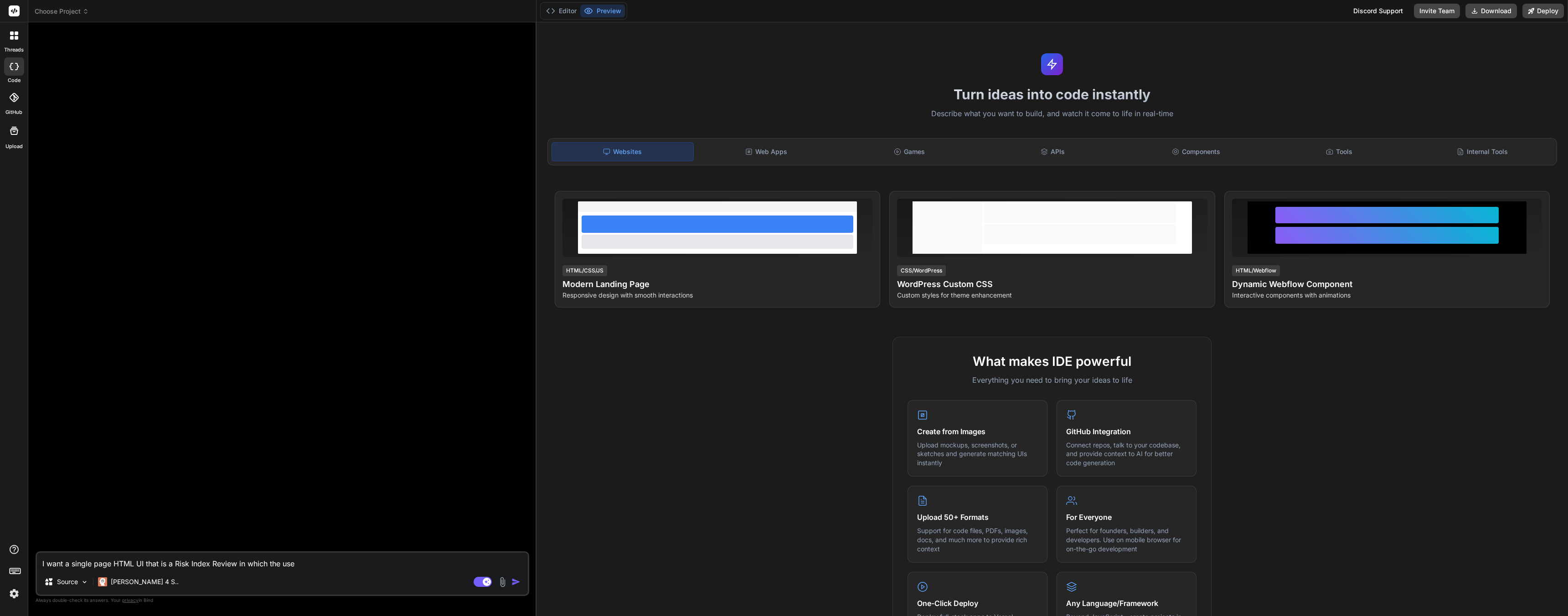
type textarea "I want a single page HTML UI that is a Risk Index Review in which the user"
type textarea "x"
type textarea "I want a single page HTML UI that is a Risk Index Review in which the user"
type textarea "x"
type textarea "I want a single page HTML UI that is a Risk Index Review in which the user wi"
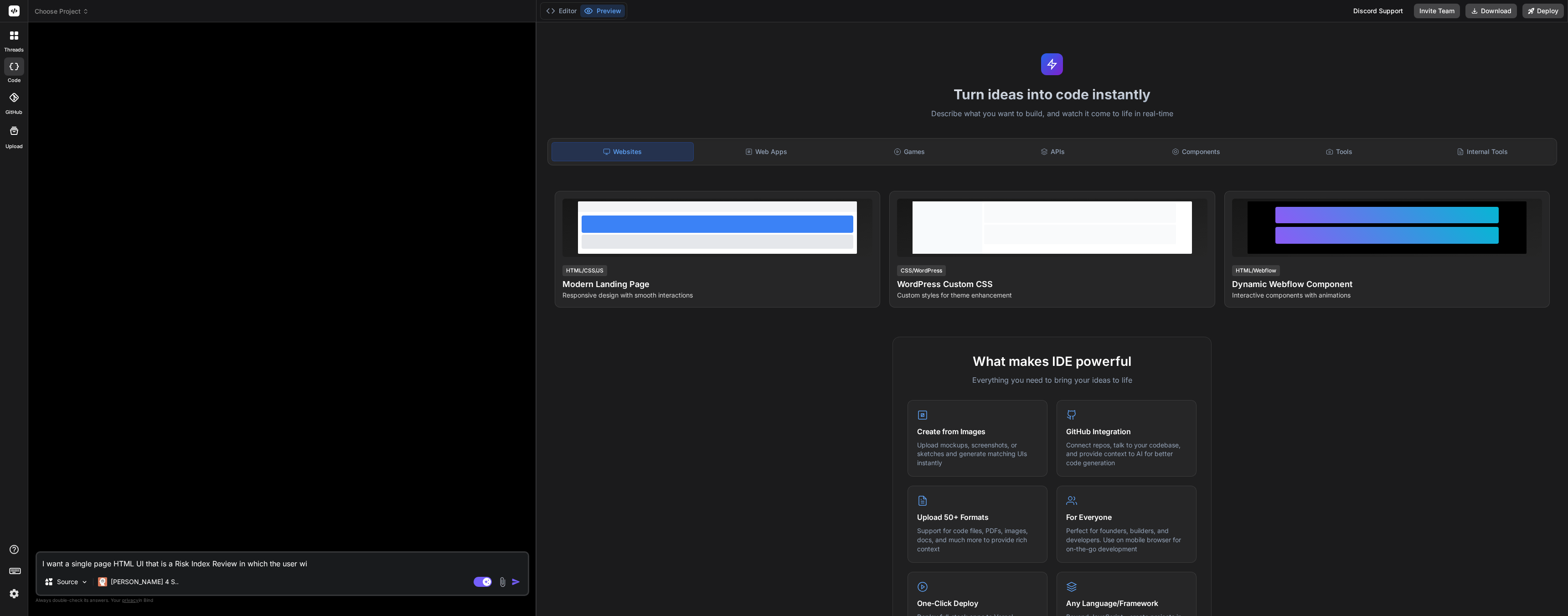
type textarea "x"
type textarea "I want a single page HTML UI that is a Risk Index Review in which the user wil"
type textarea "x"
type textarea "I want a single page HTML UI that is a Risk Index Review in which the user will"
type textarea "x"
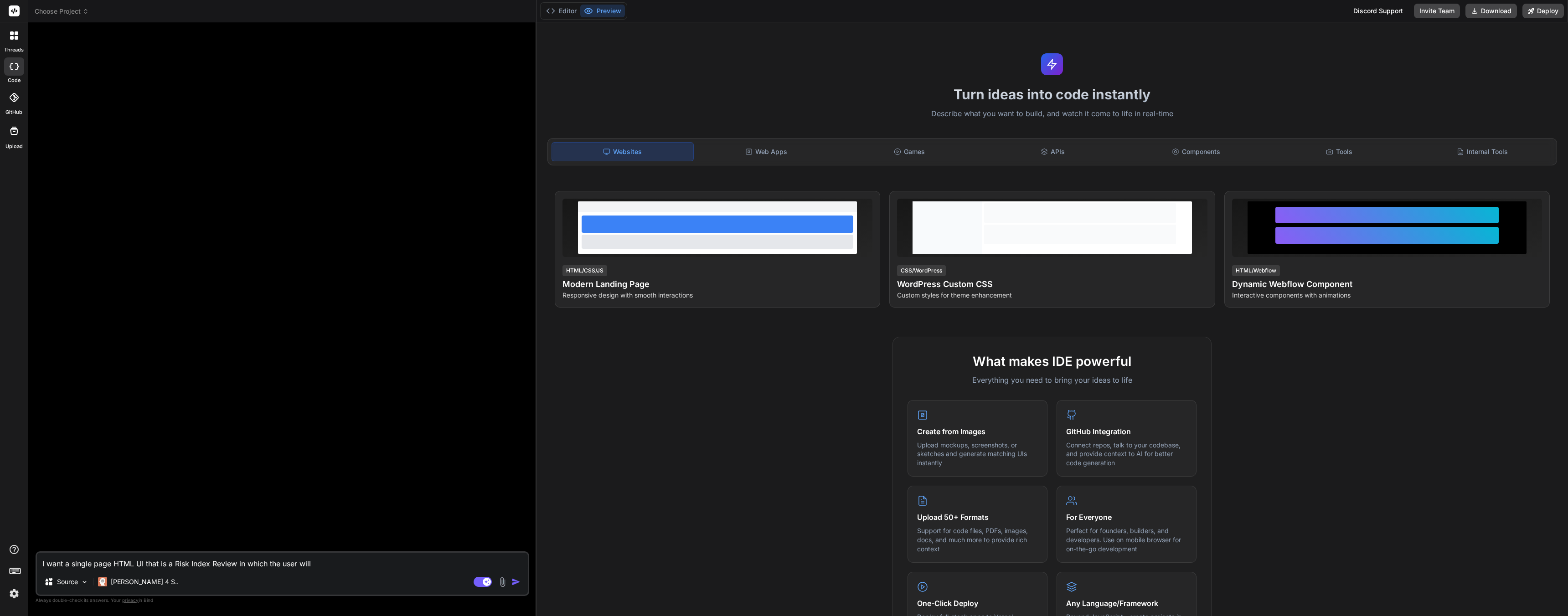
type textarea "I want a single page HTML UI that is a Risk Index Review in which the user will"
type textarea "x"
type textarea "I want a single page HTML UI that is a Risk Index Review in which the user will…"
type textarea "x"
type textarea "I want a single page HTML UI that is a Risk Index Review in which the user will…"
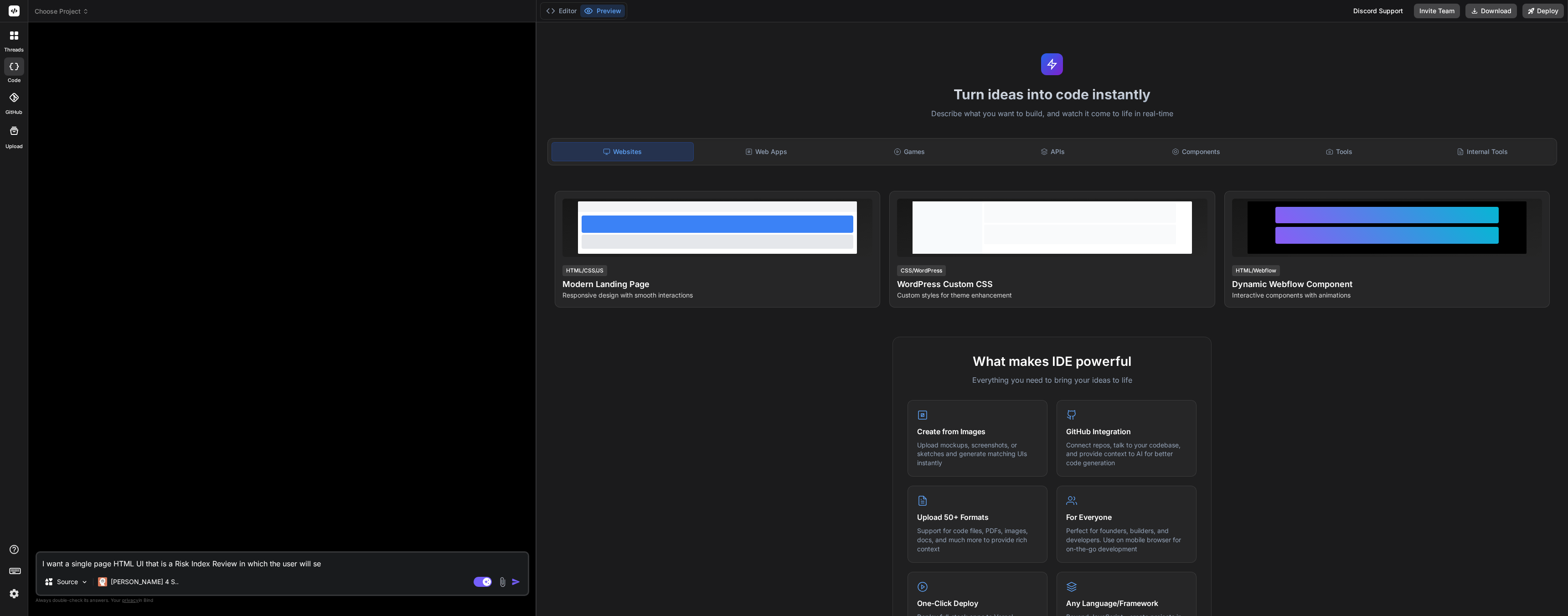
type textarea "x"
type textarea "I want a single page HTML UI that is a Risk Index Review in which the user will…"
type textarea "x"
type textarea "I want a single page HTML UI that is a Risk Index Review in which the user will…"
type textarea "x"
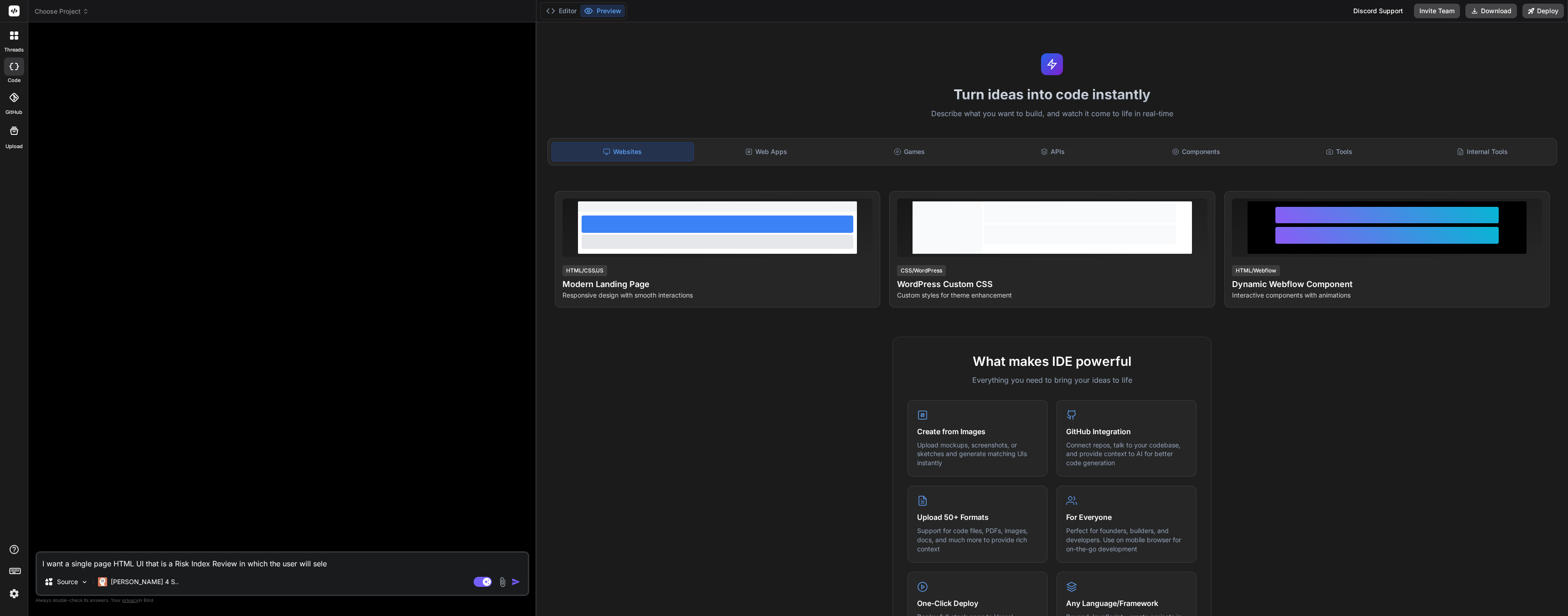
type textarea "I want a single page HTML UI that is a Risk Index Review in which the user will…"
type textarea "x"
type textarea "I want a single page HTML UI that is a Risk Index Review in which the user will…"
type textarea "x"
type textarea "I want a single page HTML UI that is a Risk Index Review in which the user will…"
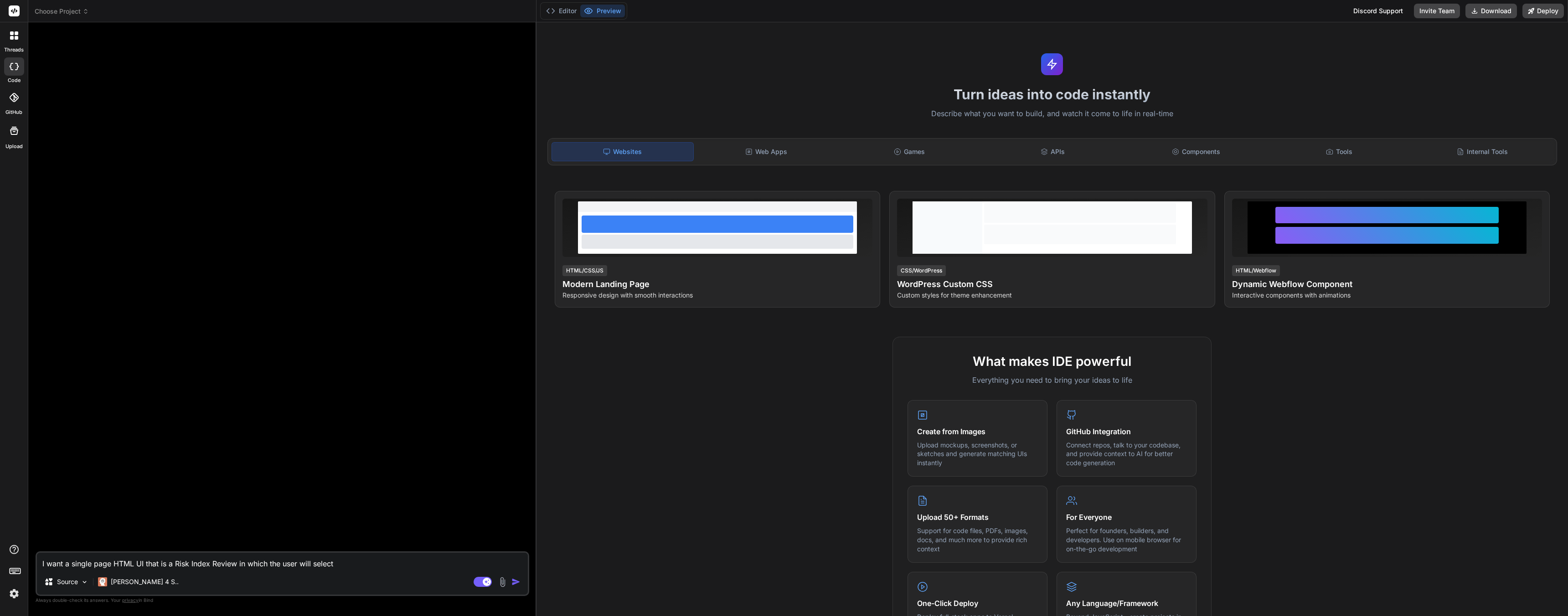
type textarea "x"
type textarea "I want a single page HTML UI that is a Risk Index Review in which the user will…"
type textarea "x"
type textarea "I want a single page HTML UI that is a Risk Index Review in which the user will…"
type textarea "x"
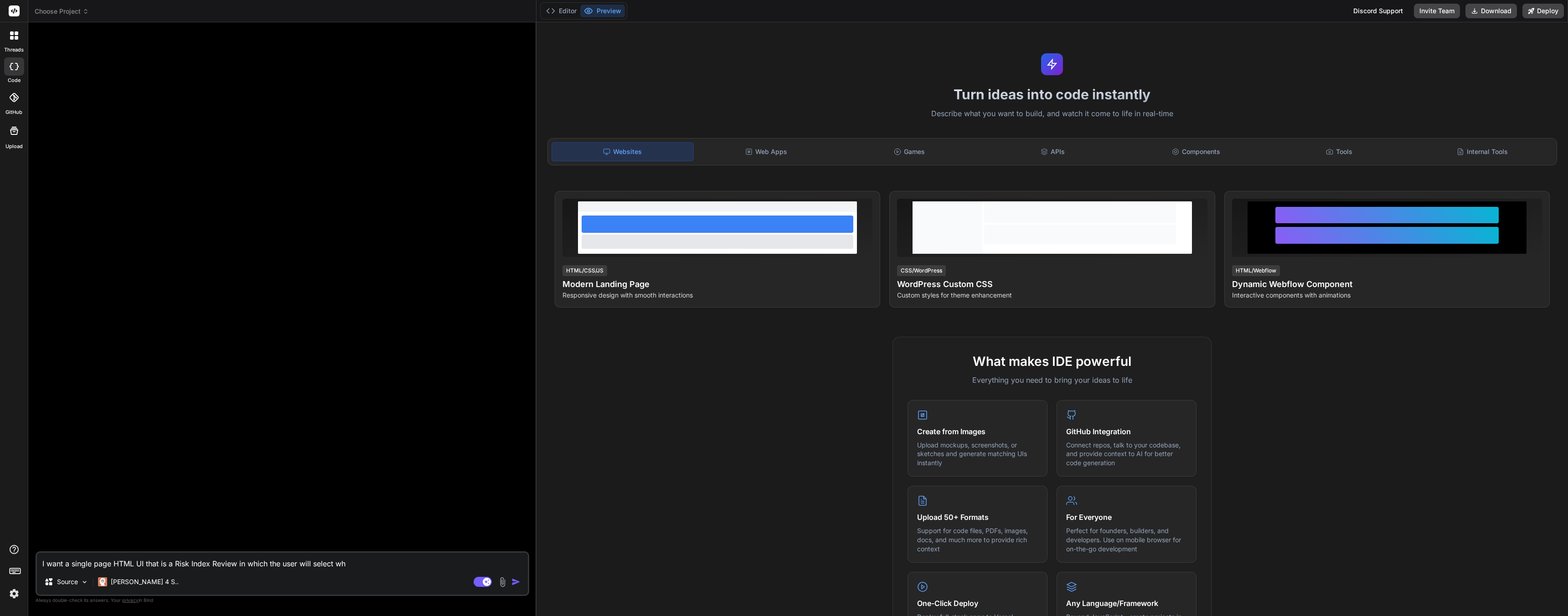
type textarea "I want a single page HTML UI that is a Risk Index Review in which the user will…"
type textarea "x"
type textarea "I want a single page HTML UI that is a Risk Index Review in which the user will…"
type textarea "x"
type textarea "I want a single page HTML UI that is a Risk Index Review in which the user will…"
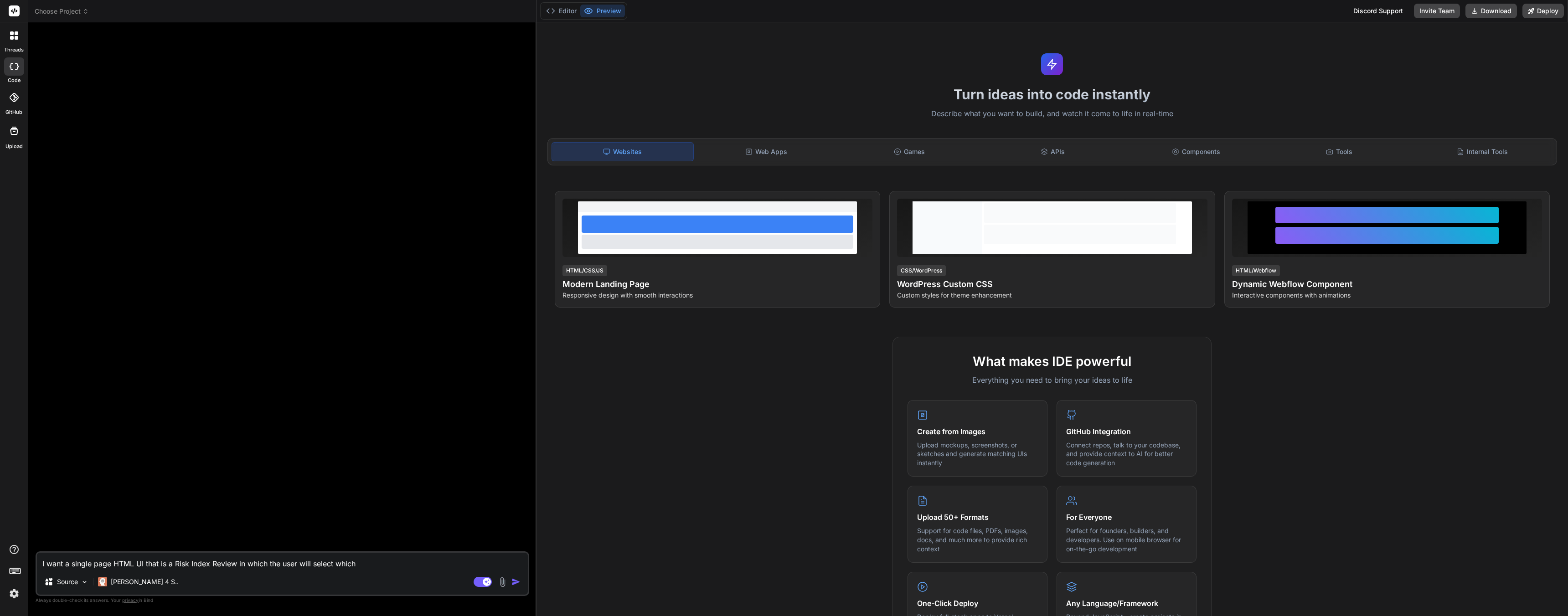
type textarea "x"
type textarea "I want a single page HTML UI that is a Risk Index Review in which the user will…"
type textarea "x"
type textarea "I want a single page HTML UI that is a Risk Index Review in which the user will…"
type textarea "x"
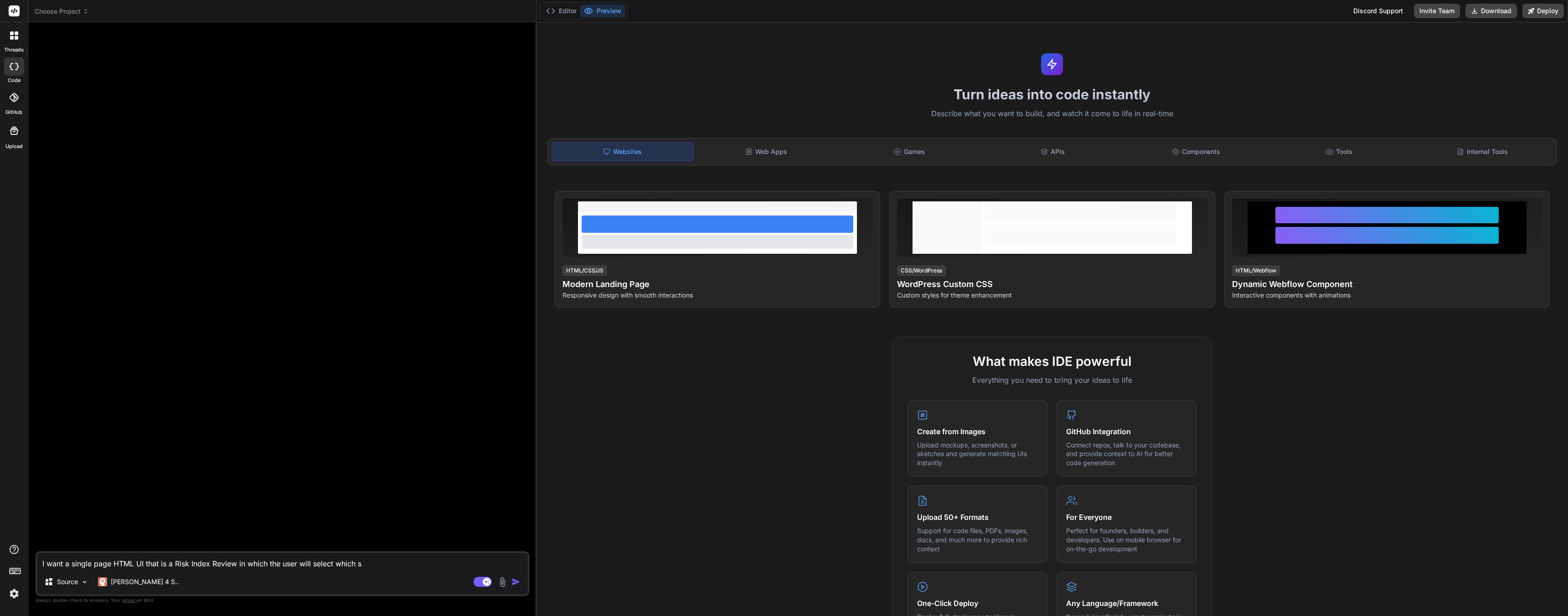
type textarea "I want a single page HTML UI that is a Risk Index Review in which the user will…"
type textarea "x"
type textarea "I want a single page HTML UI that is a Risk Index Review in which the user will…"
type textarea "x"
type textarea "I want a single page HTML UI that is a Risk Index Review in which the user will…"
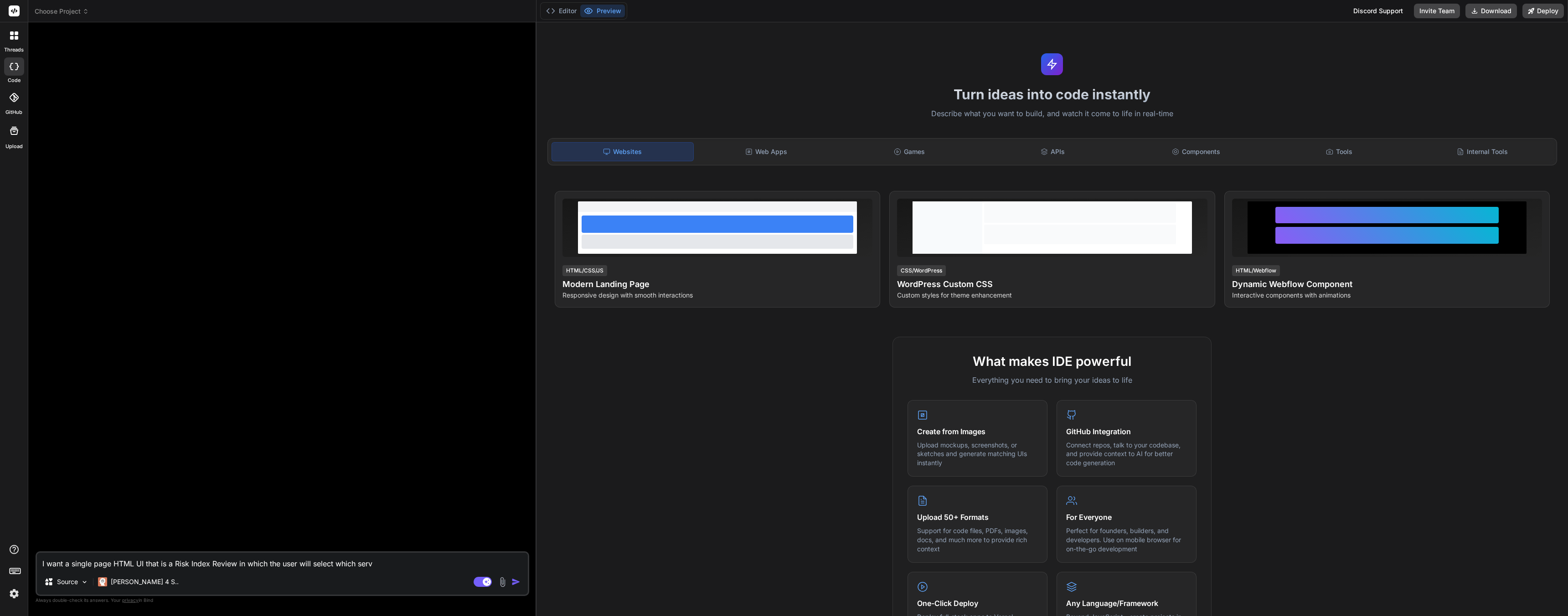
type textarea "x"
type textarea "I want a single page HTML UI that is a Risk Index Review in which the user will…"
type textarea "x"
type textarea "I want a single page HTML UI that is a Risk Index Review in which the user will…"
type textarea "x"
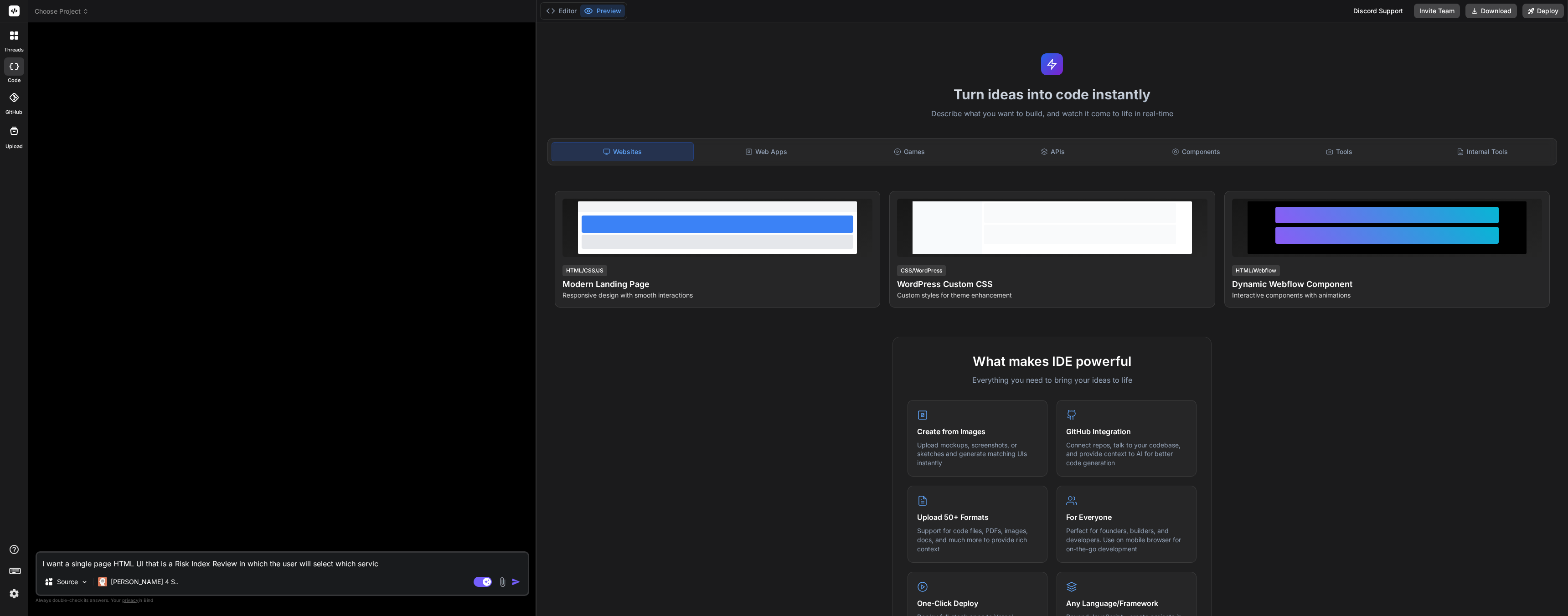
type textarea "I want a single page HTML UI that is a Risk Index Review in which the user will…"
type textarea "x"
type textarea "I want a single page HTML UI that is a Risk Index Review in which the user will…"
type textarea "x"
type textarea "I want a single page HTML UI that is a Risk Index Review in which the user will…"
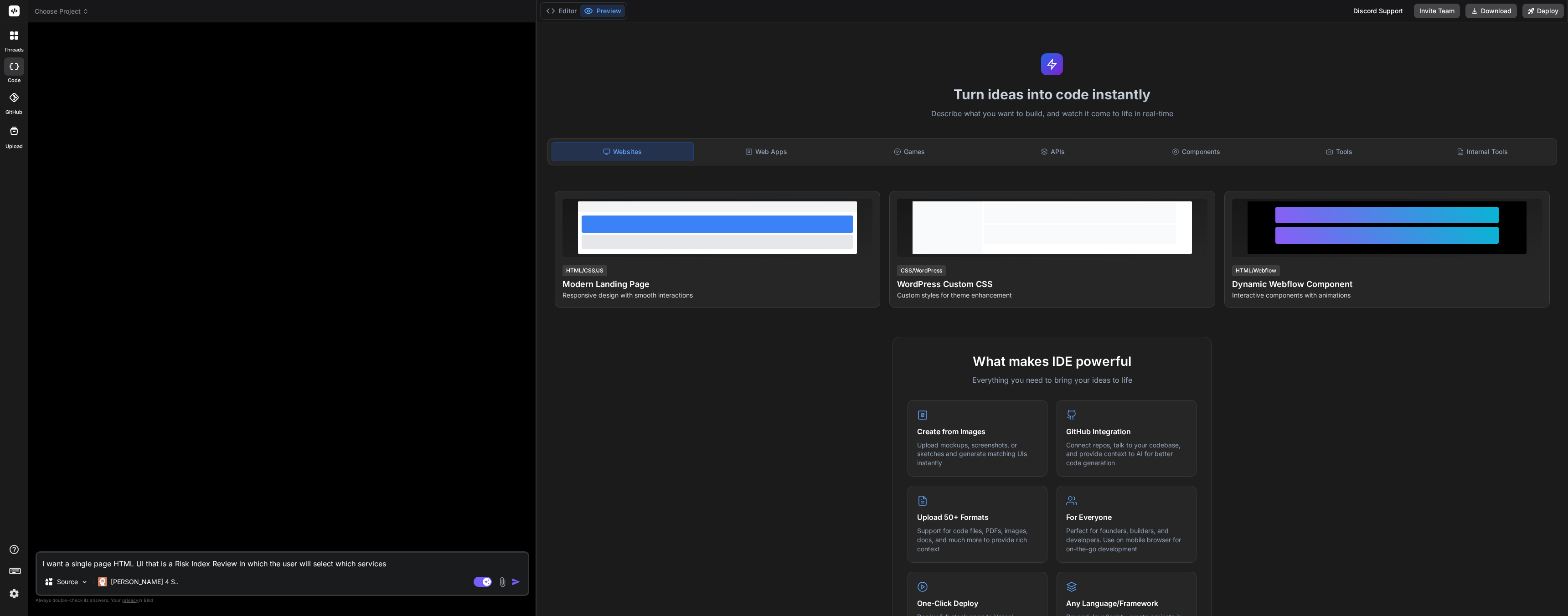
type textarea "x"
type textarea "I want a single page HTML UI that is a Risk Index Review in which the user will…"
click at [181, 564] on textarea "I want a single page HTML UI that is a Risk Index Review in which the user will…" at bounding box center [282, 555] width 491 height 27
click at [296, 560] on textarea "I want a single page HTML UI that is a Risk Index Review in which the user will…" at bounding box center [282, 555] width 491 height 27
click at [290, 566] on textarea "I want a single page HTML UI that is a Risk Index Review in which the user will…" at bounding box center [282, 555] width 491 height 27
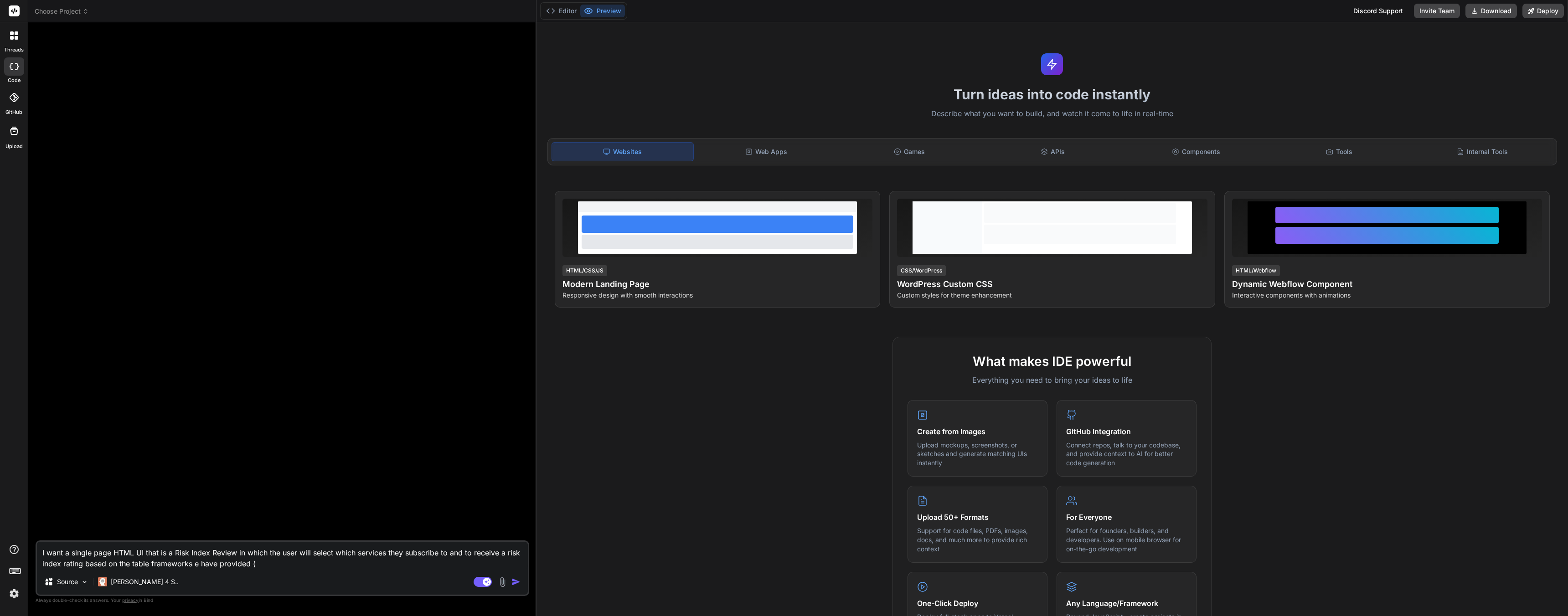
click at [287, 567] on textarea "I want a single page HTML UI that is a Risk Index Review in which the user will…" at bounding box center [282, 555] width 491 height 27
click at [315, 563] on textarea "I want a single page HTML UI that is a Risk Index Review in which the user will…" at bounding box center [282, 555] width 491 height 27
click at [505, 583] on img at bounding box center [502, 582] width 10 height 10
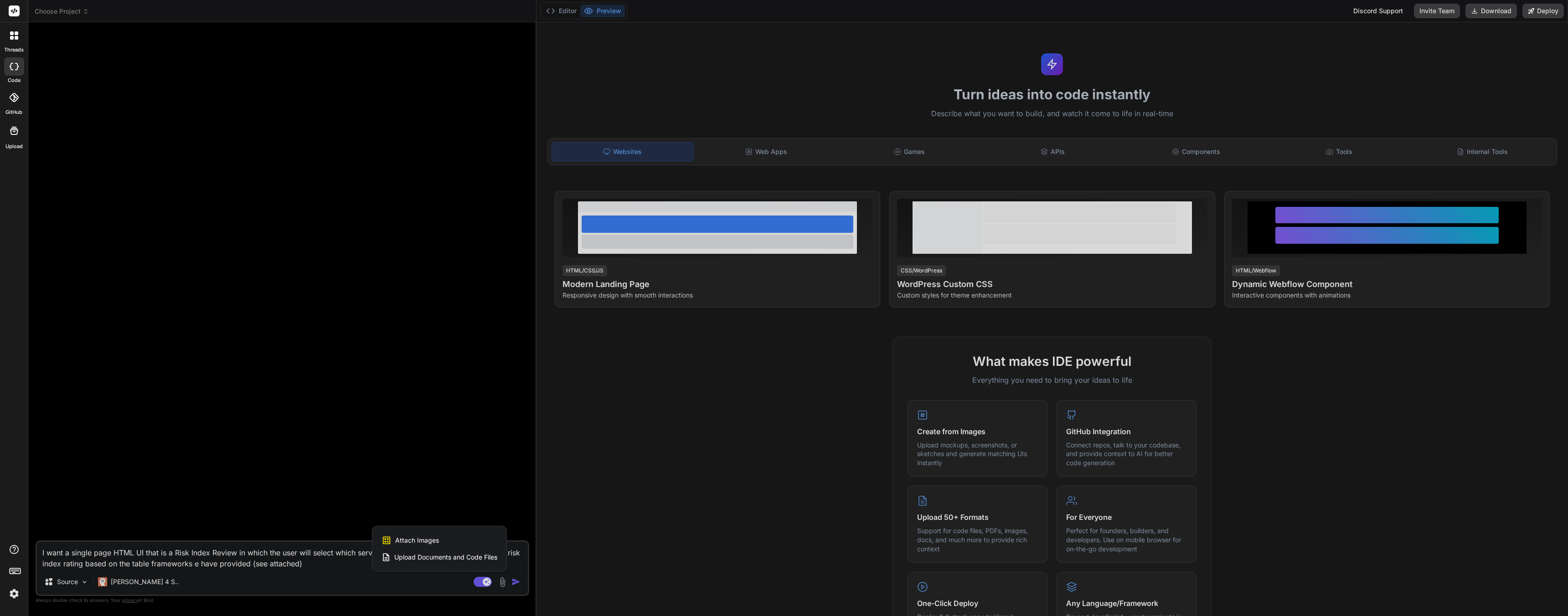
click at [424, 559] on span "Upload Documents and Code Files" at bounding box center [446, 557] width 103 height 9
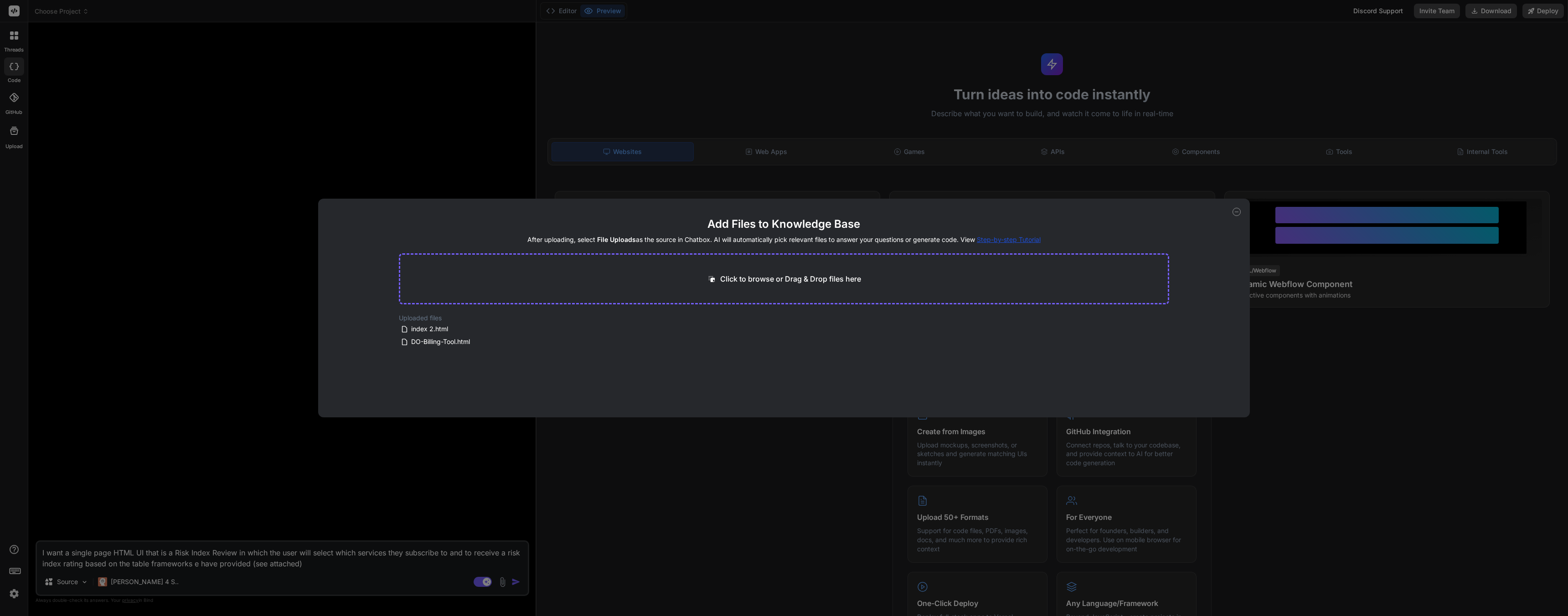
click at [757, 279] on p "Click to browse or Drag & Drop files here" at bounding box center [790, 279] width 141 height 11
click at [1153, 383] on button "Finish" at bounding box center [1153, 381] width 32 height 18
click at [451, 329] on span "Cyber-Threat Index Chart.xlsx" at bounding box center [456, 329] width 92 height 11
click at [462, 329] on span "Cyber-Threat Index Chart.xlsx" at bounding box center [456, 329] width 92 height 11
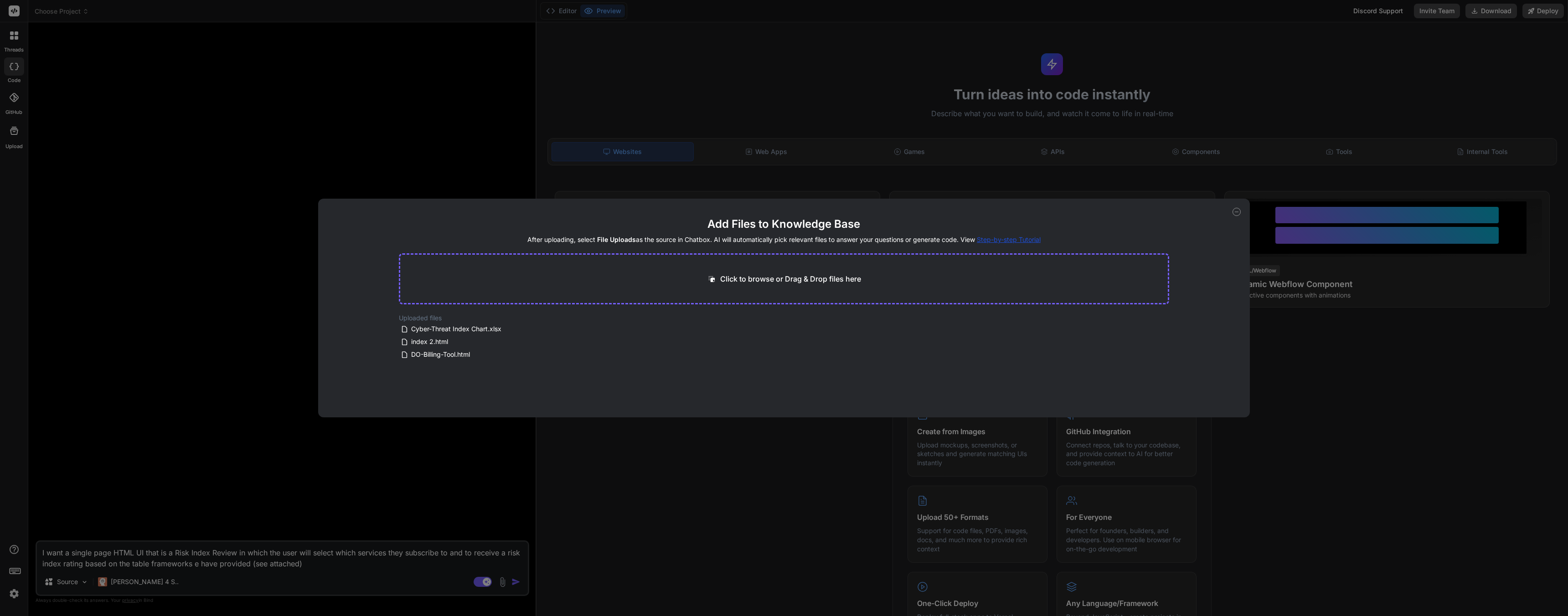
click at [326, 565] on div "Add Files to Knowledge Base After uploading, select File Uploads as the source …" at bounding box center [784, 308] width 1568 height 616
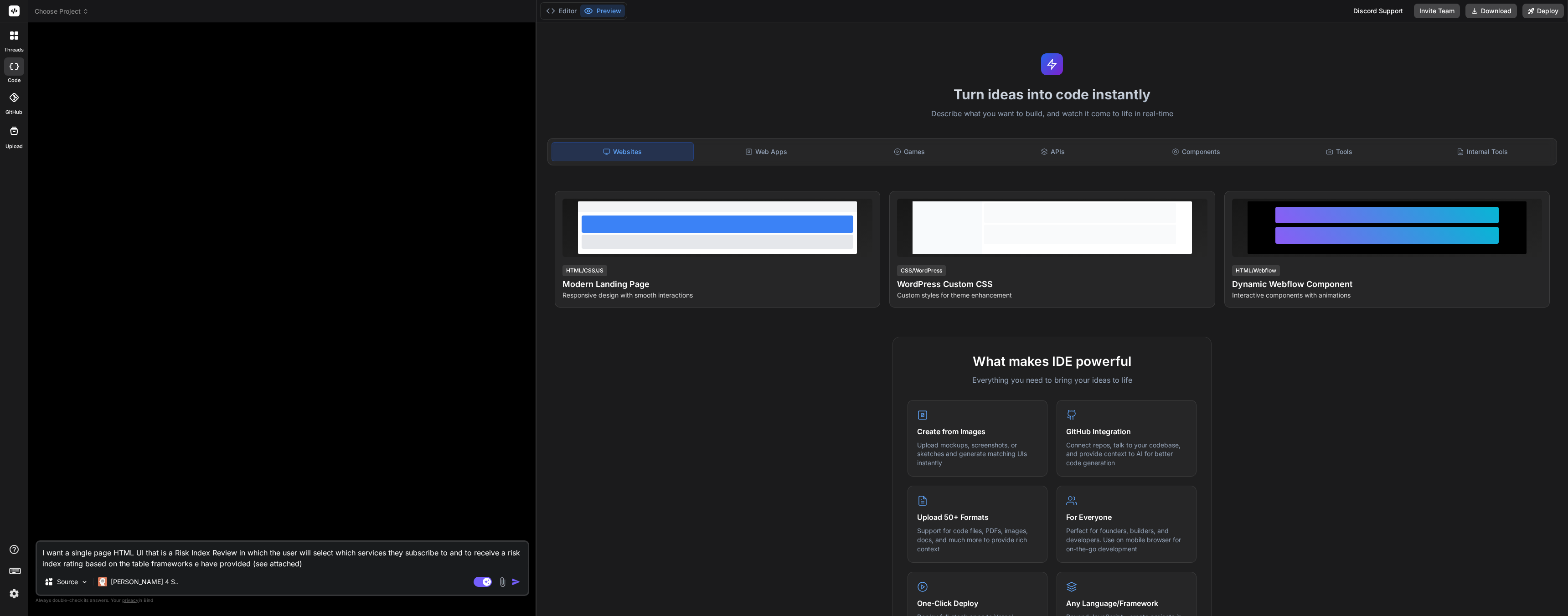
click at [306, 565] on textarea "I want a single page HTML UI that is a Risk Index Review in which the user will…" at bounding box center [282, 555] width 491 height 27
drag, startPoint x: 329, startPoint y: 567, endPoint x: 0, endPoint y: 533, distance: 330.8
click at [0, 533] on div "threads code GitHub Upload Documentation Blog Choose Project Created with Pixso…" at bounding box center [784, 308] width 1568 height 616
click at [274, 553] on textarea "I want a single page HTML UI that is a Risk Index Review in which the user will…" at bounding box center [282, 555] width 491 height 27
drag, startPoint x: 320, startPoint y: 567, endPoint x: 0, endPoint y: 514, distance: 324.4
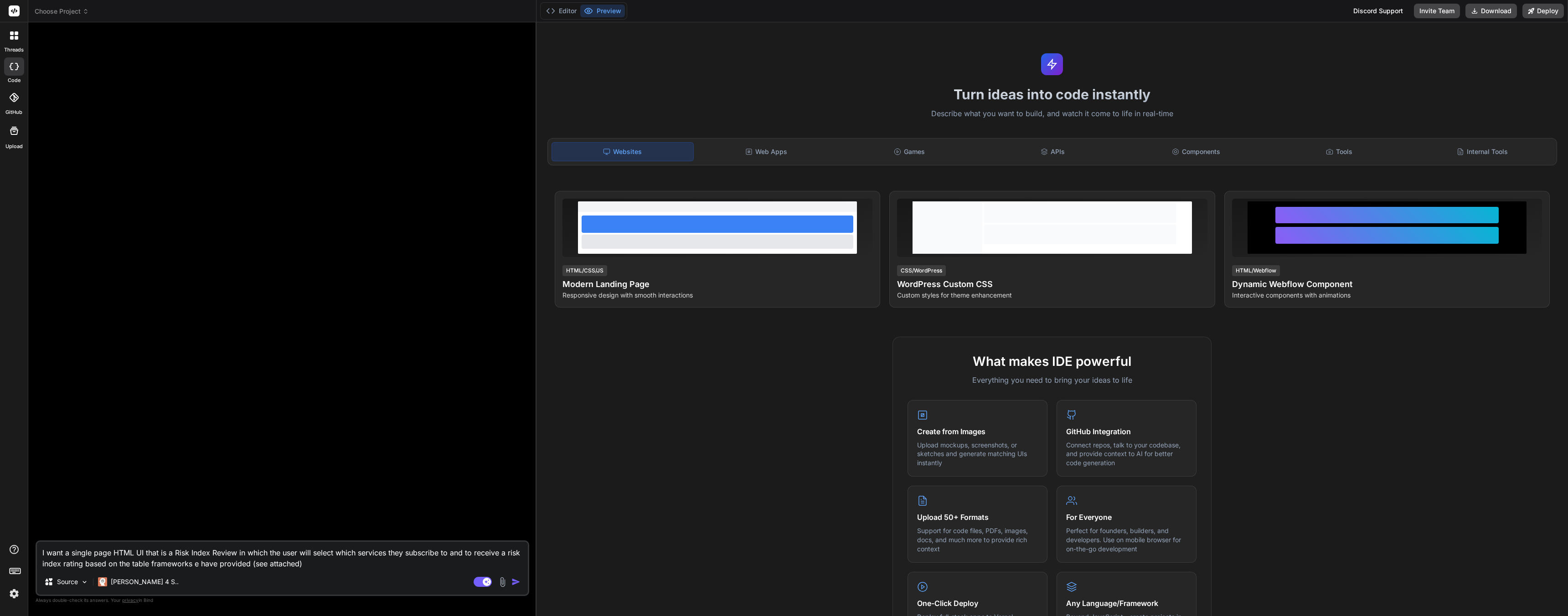
click at [0, 514] on div "threads code GitHub Upload Choose Project Created with Pixso. Bind AI Web Searc…" at bounding box center [784, 308] width 1568 height 616
click at [225, 552] on textarea "I want a single page HTML UI that is a Risk Index Review in which the user will…" at bounding box center [282, 555] width 491 height 27
click at [371, 577] on div "Source Claude 4 S.." at bounding box center [282, 584] width 491 height 22
click at [351, 565] on textarea "I want a single page HTML UI that is a Risk Index Review in which the user will…" at bounding box center [282, 555] width 491 height 27
click at [74, 582] on p "Source" at bounding box center [68, 582] width 21 height 9
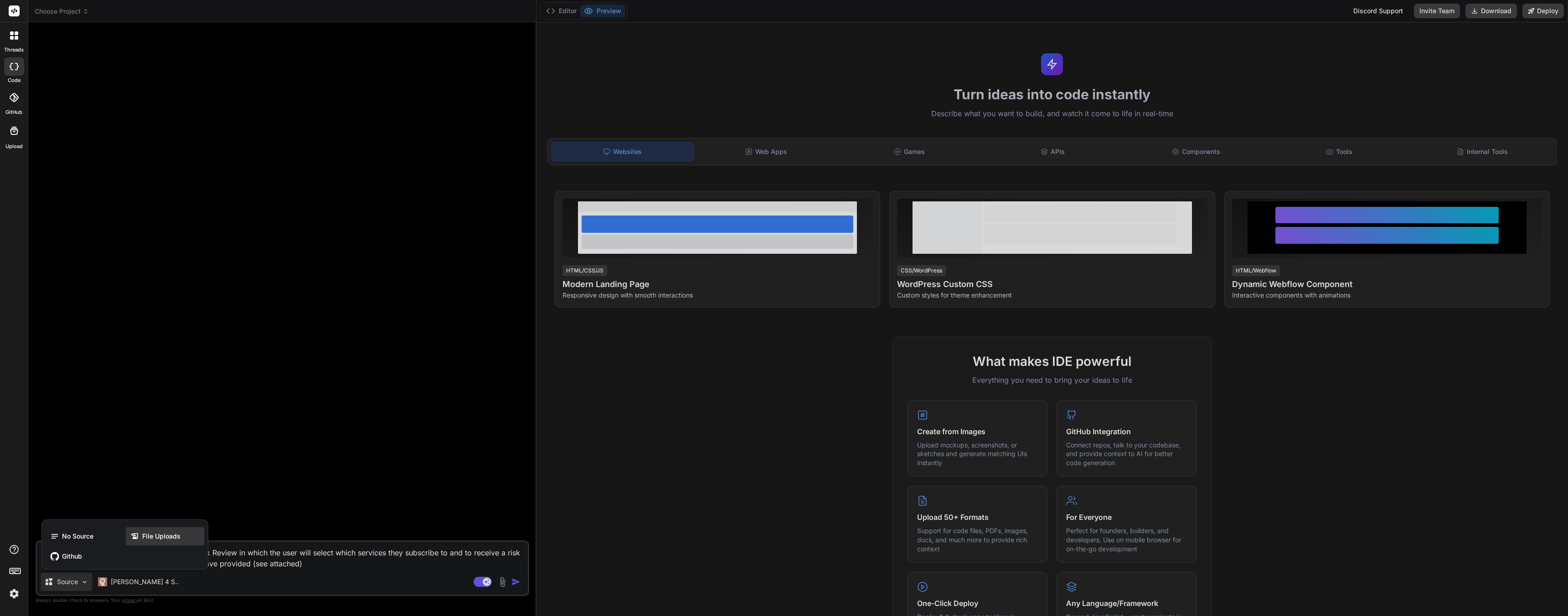
click at [173, 538] on span "File Uploads" at bounding box center [161, 536] width 38 height 9
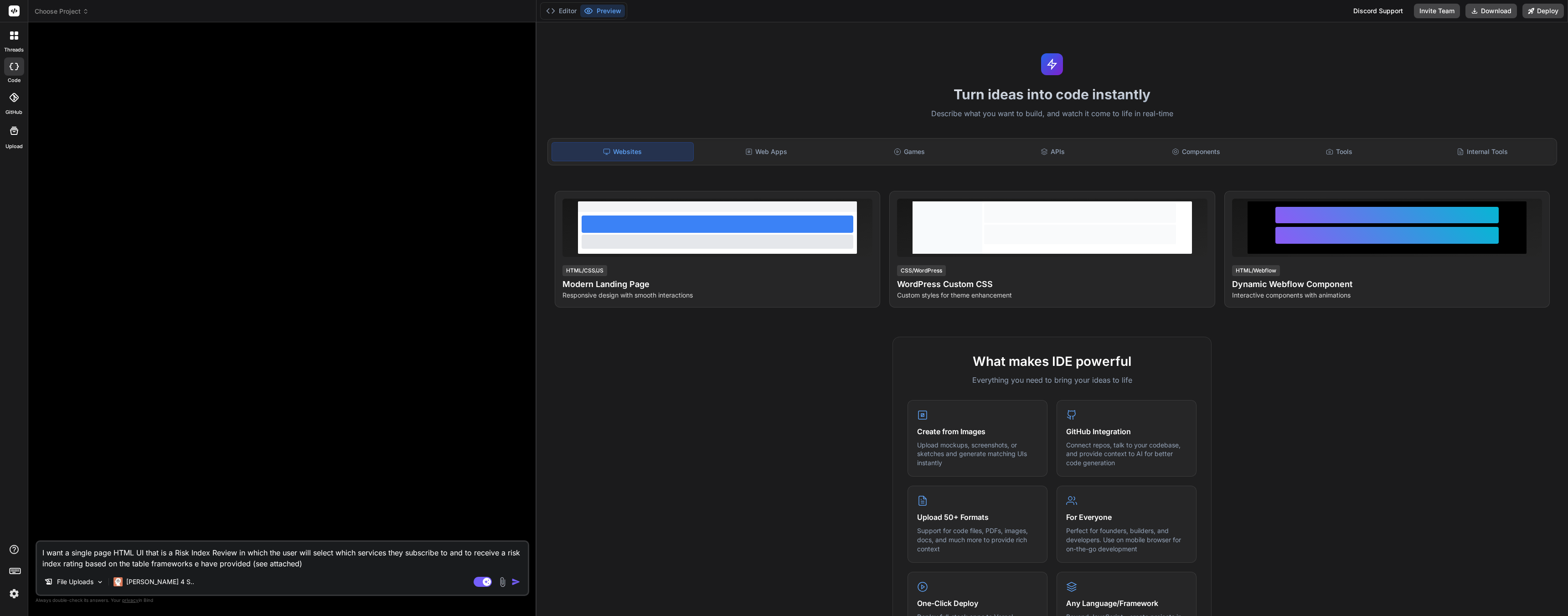
click at [322, 562] on textarea "I want a single page HTML UI that is a Risk Index Review in which the user will…" at bounding box center [282, 555] width 491 height 27
click at [500, 580] on img at bounding box center [502, 582] width 10 height 10
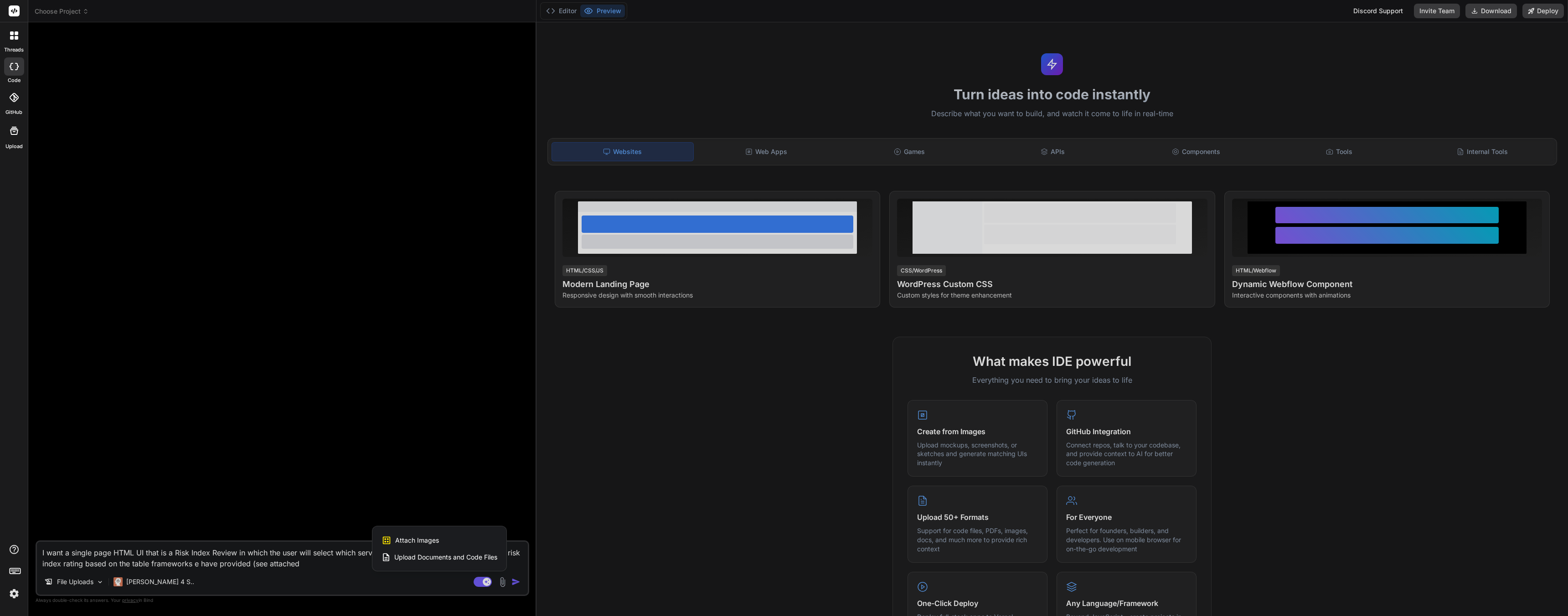
click at [415, 541] on span "Attach Images" at bounding box center [417, 541] width 44 height 9
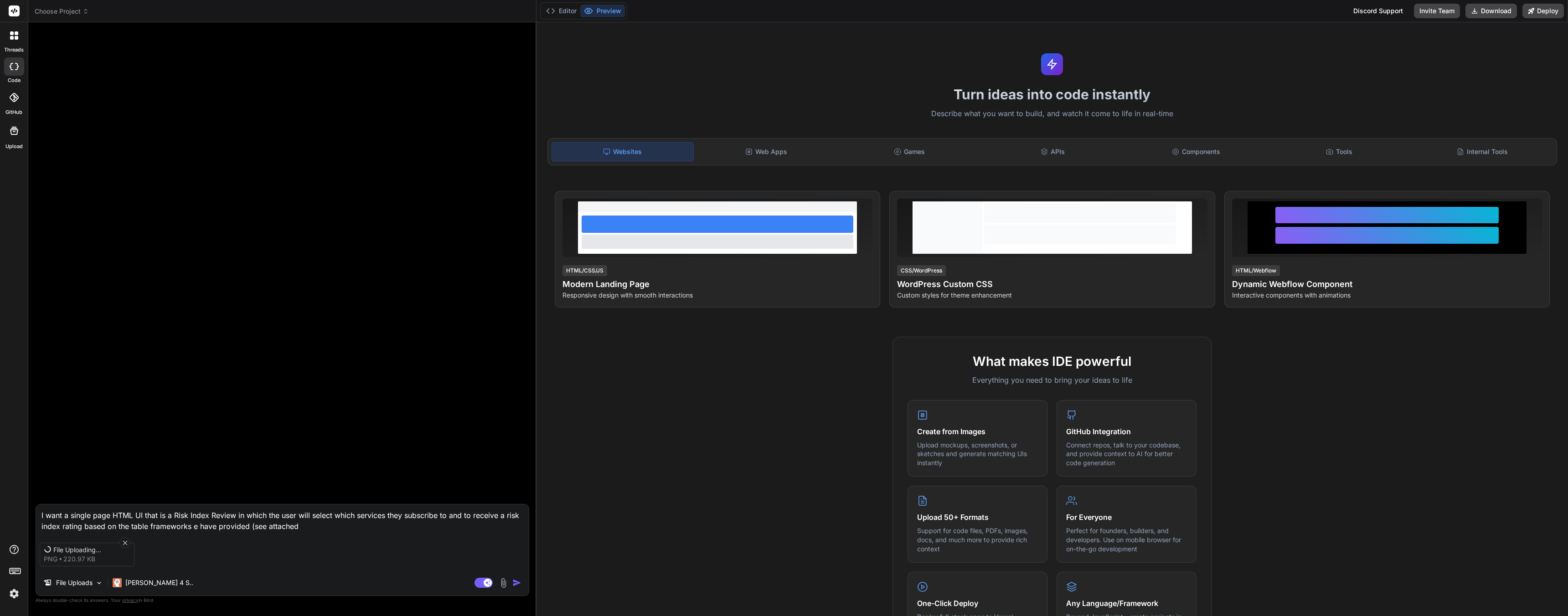
click at [124, 542] on icon at bounding box center [125, 543] width 8 height 8
click at [124, 541] on icon at bounding box center [124, 542] width 4 height 4
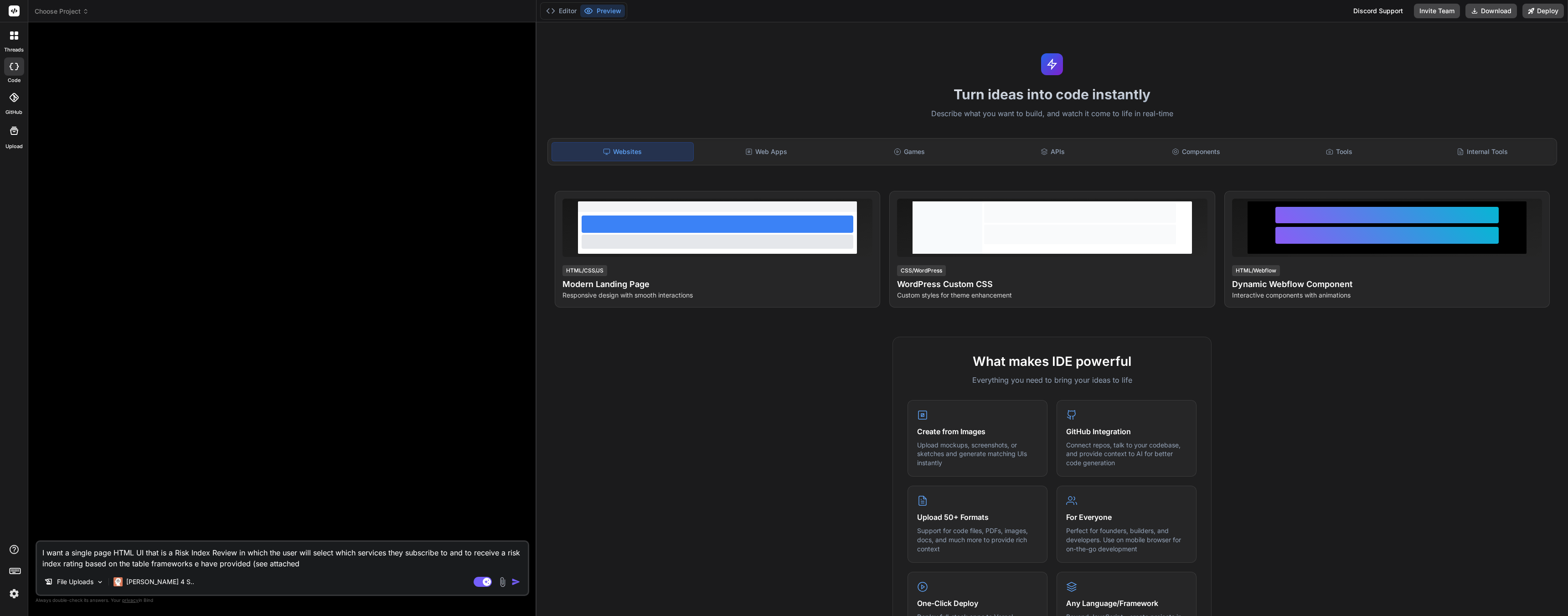
click at [370, 565] on textarea "I want a single page HTML UI that is a Risk Index Review in which the user will…" at bounding box center [282, 555] width 491 height 27
click at [498, 582] on img at bounding box center [502, 582] width 10 height 10
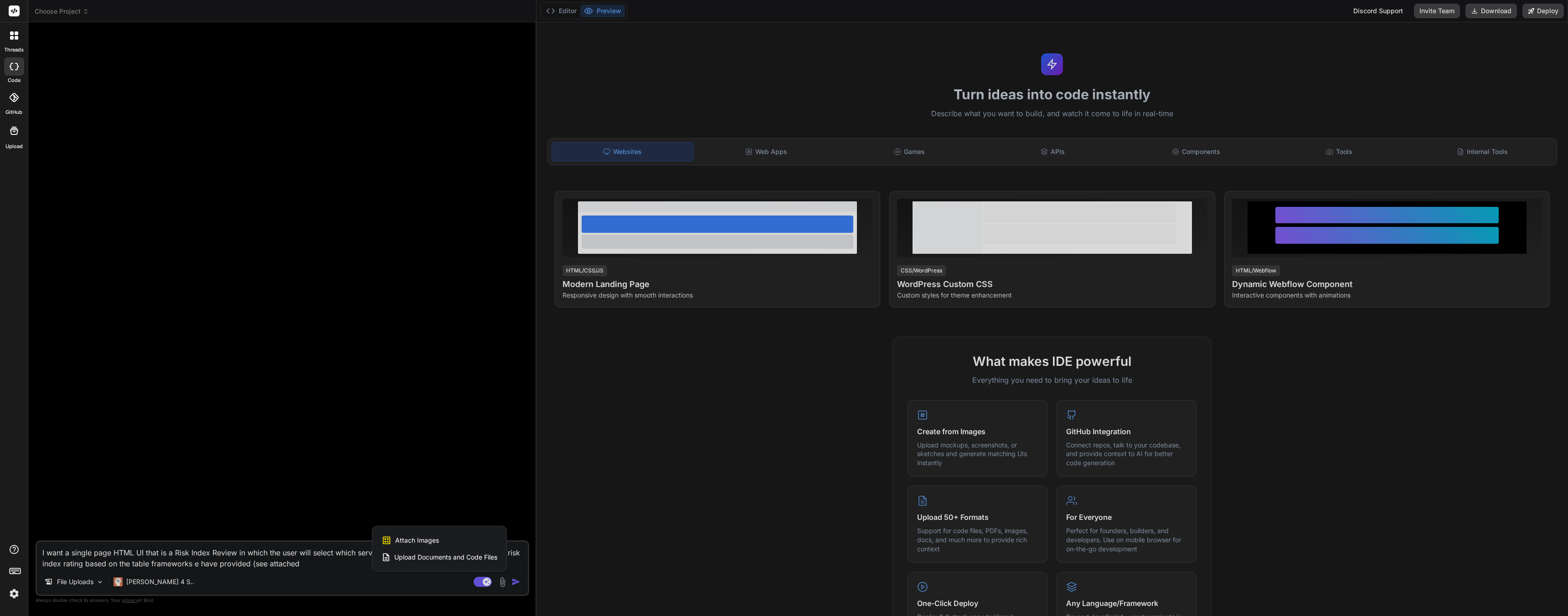
click at [418, 540] on span "Attach Images" at bounding box center [417, 541] width 44 height 9
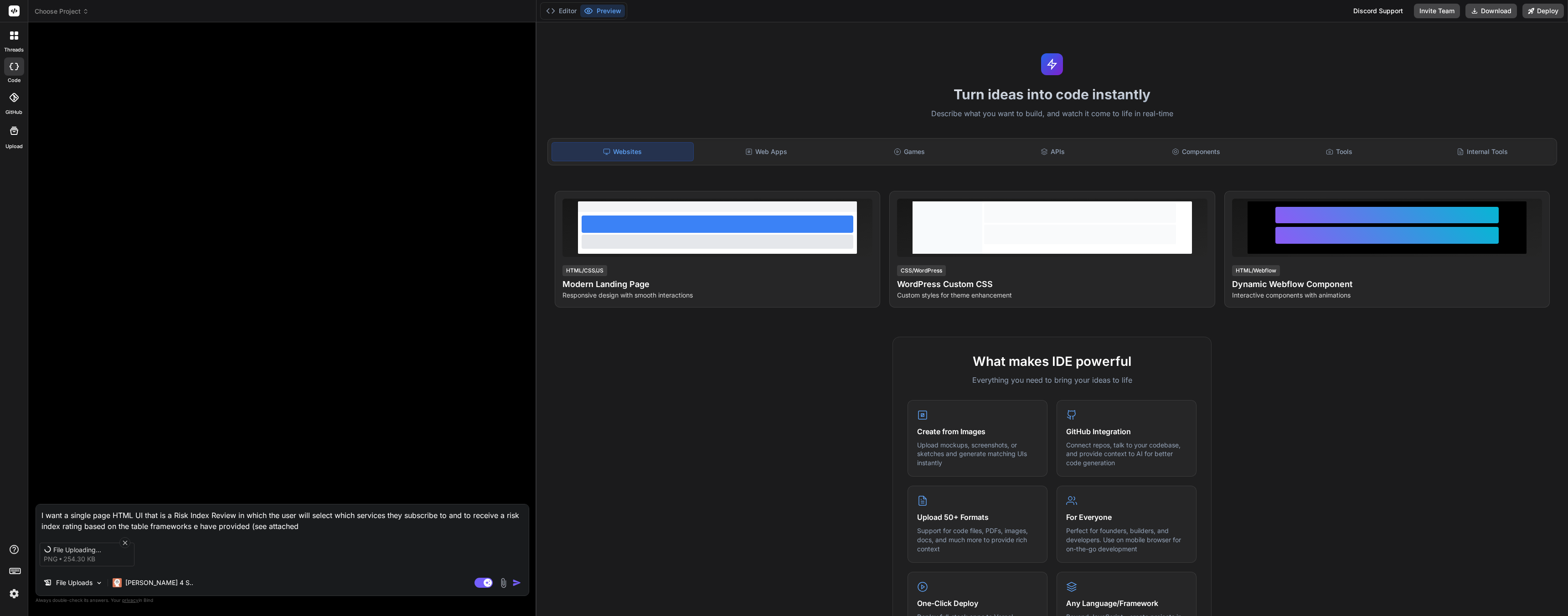
click at [305, 565] on div "File Uploading... png 254.30 KB" at bounding box center [282, 555] width 492 height 38
click at [312, 527] on textarea "I want a single page HTML UI that is a Risk Index Review in which the user will…" at bounding box center [282, 518] width 492 height 27
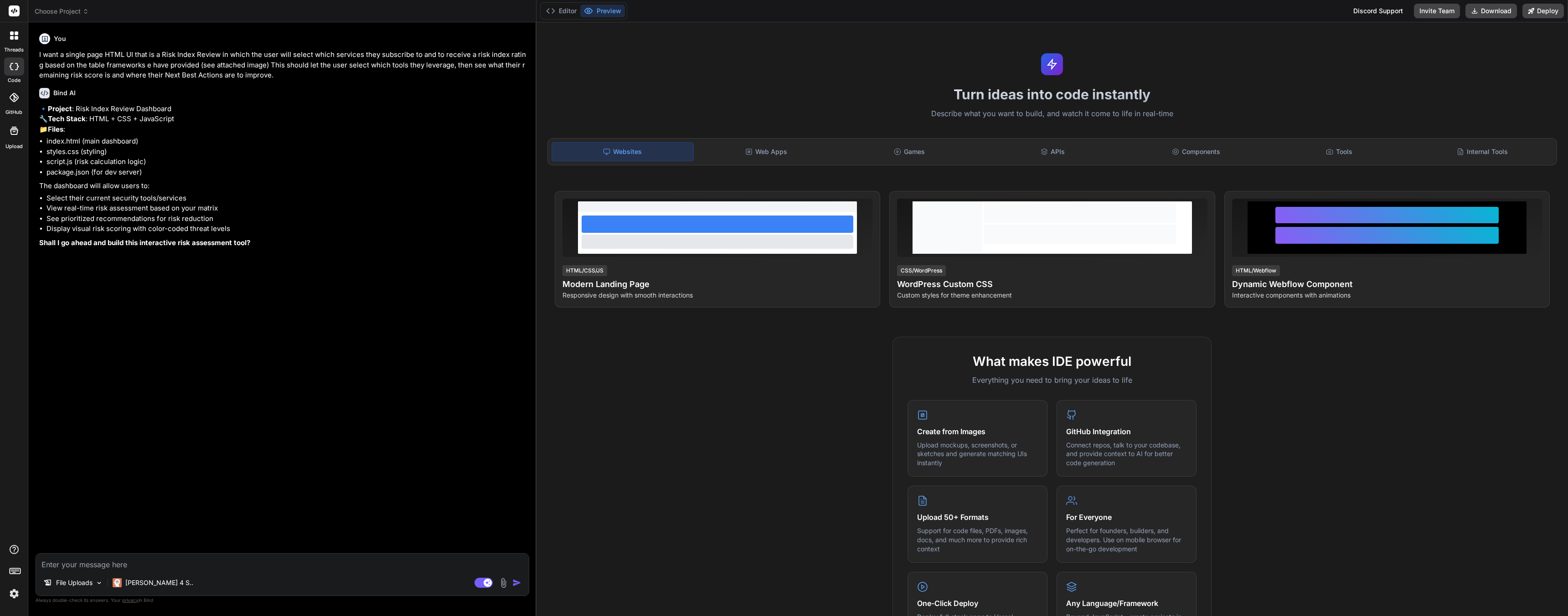
click at [287, 567] on textarea at bounding box center [282, 562] width 492 height 16
click at [150, 560] on textarea at bounding box center [282, 562] width 492 height 16
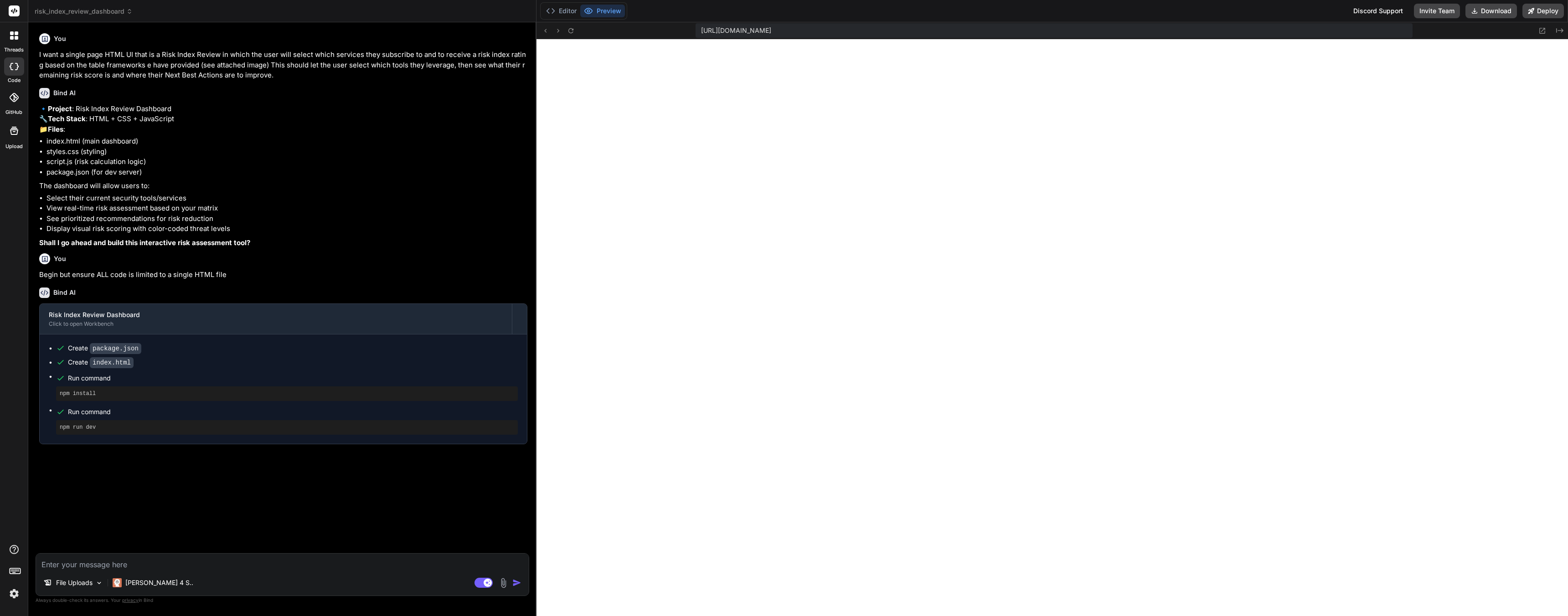
scroll to position [303, 0]
click at [152, 563] on textarea at bounding box center [282, 562] width 492 height 16
click at [148, 567] on textarea at bounding box center [282, 562] width 492 height 16
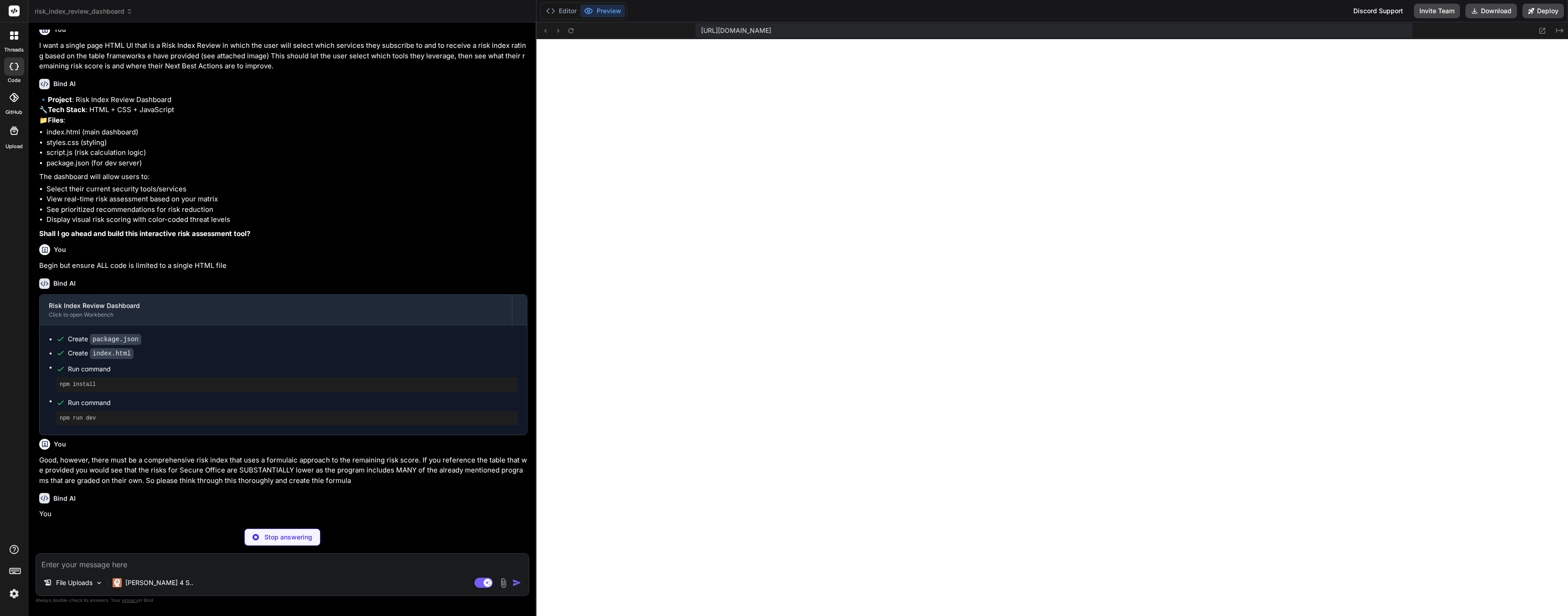
scroll to position [26, 0]
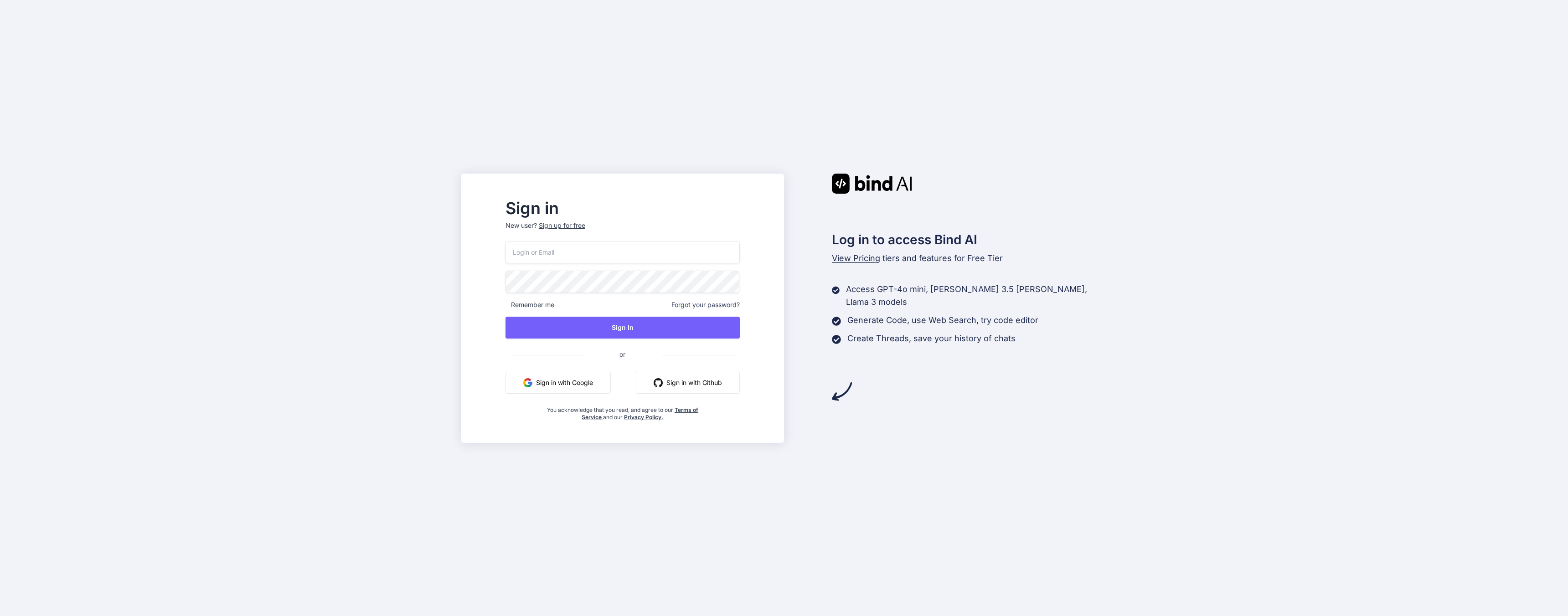
click at [669, 256] on input "email" at bounding box center [622, 252] width 234 height 23
type input "[PERSON_NAME][EMAIL_ADDRESS]"
click at [667, 327] on button "Sign In" at bounding box center [622, 327] width 234 height 22
click at [214, 226] on div "Sign in New user? Sign up for free [PERSON_NAME][EMAIL_ADDRESS] Remember me For…" at bounding box center [784, 308] width 1568 height 616
click at [586, 327] on button "Sign In" at bounding box center [622, 327] width 234 height 22
